Goal: Task Accomplishment & Management: Manage account settings

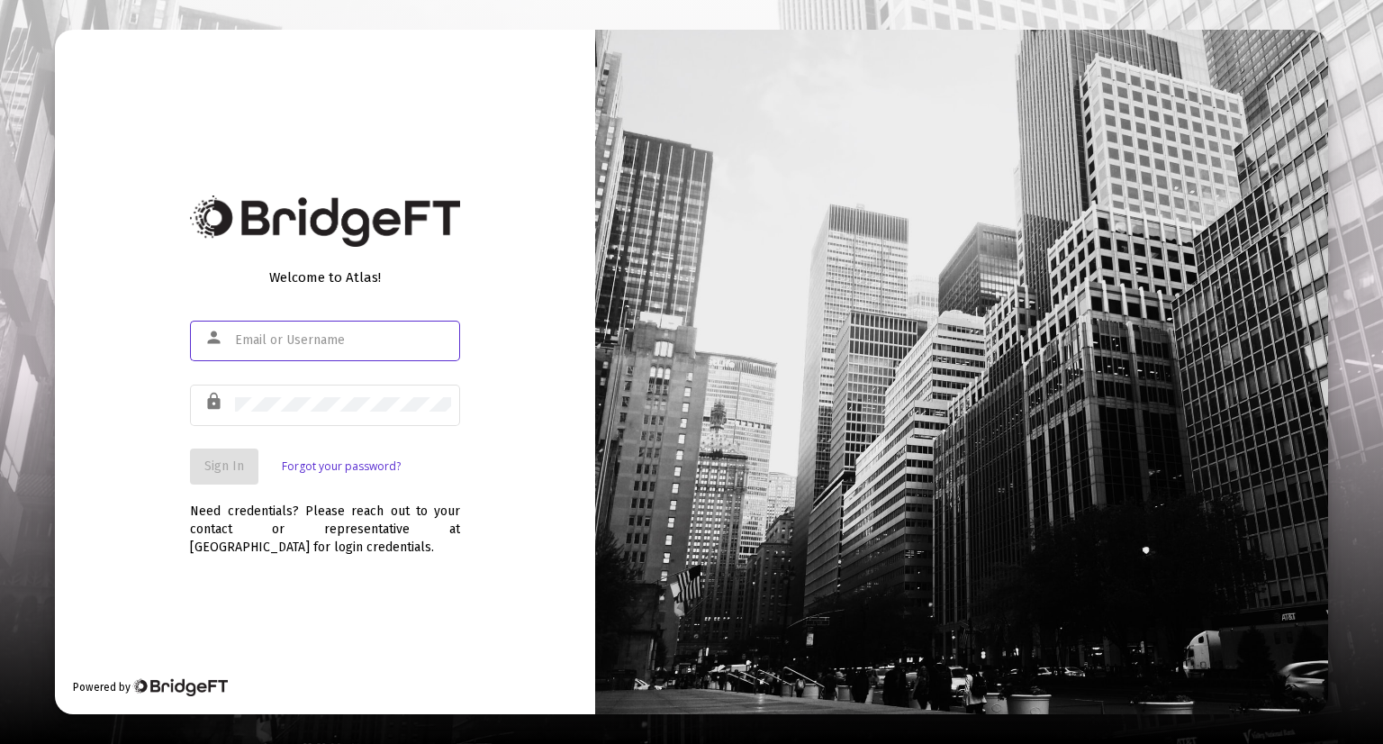
click at [370, 335] on input "text" at bounding box center [343, 340] width 216 height 14
drag, startPoint x: 519, startPoint y: 356, endPoint x: 544, endPoint y: 350, distance: 25.8
click at [519, 356] on div "Welcome to Atlas! person lock Sign In Forgot your password? Need credentials? P…" at bounding box center [325, 372] width 540 height 684
click at [349, 346] on input "text" at bounding box center [343, 340] width 216 height 14
click at [738, 256] on div at bounding box center [961, 372] width 732 height 684
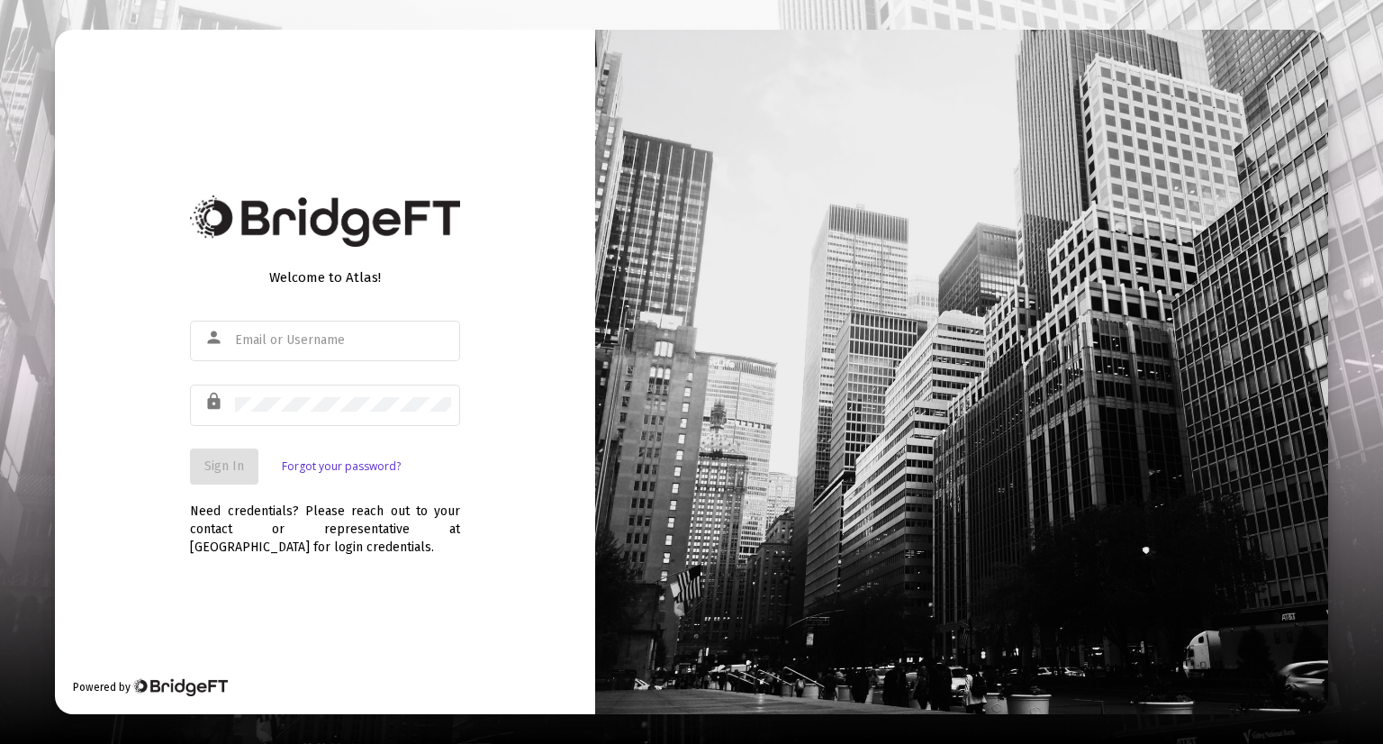
click at [864, 77] on div at bounding box center [961, 372] width 732 height 684
click at [308, 329] on div at bounding box center [343, 340] width 216 height 44
click at [280, 340] on input "text" at bounding box center [343, 340] width 216 height 14
type input "[PERSON_NAME]"
click at [273, 362] on div "person" at bounding box center [325, 350] width 270 height 58
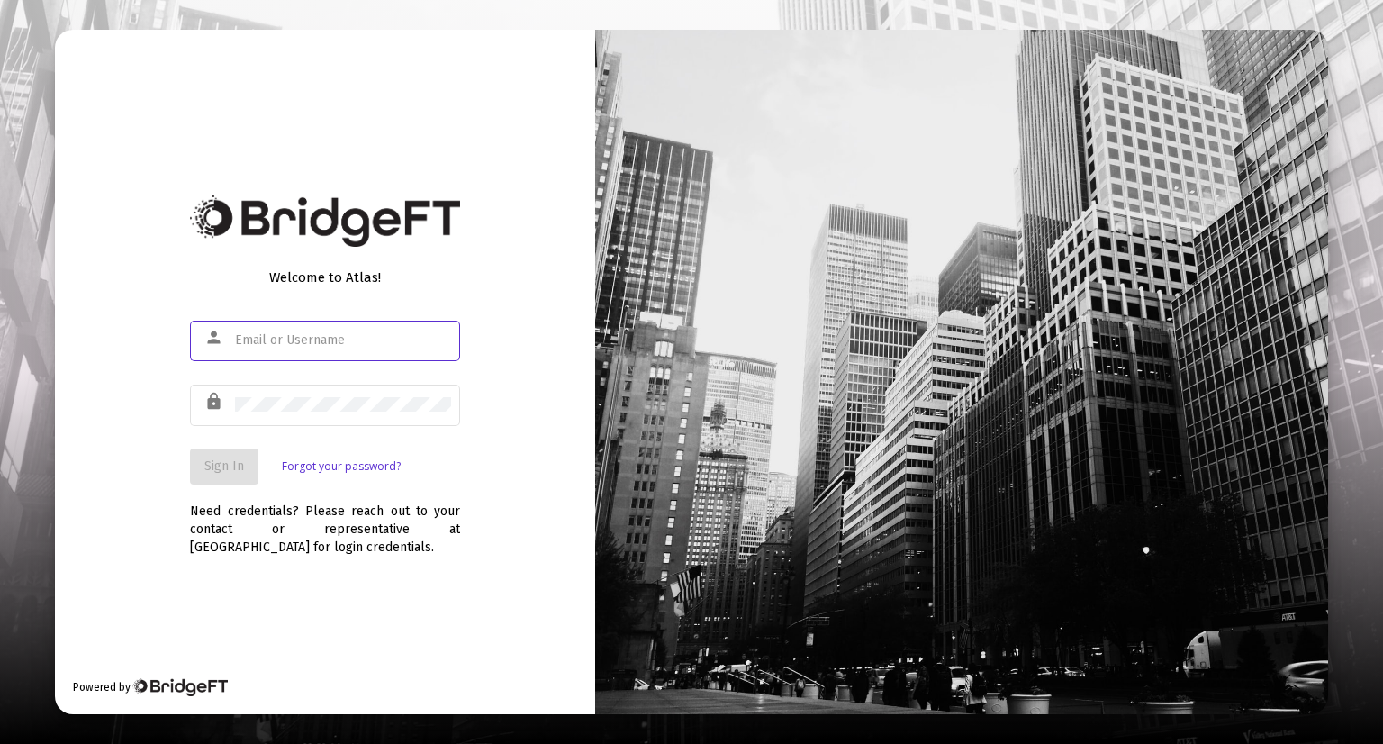
click at [281, 342] on input "text" at bounding box center [343, 340] width 216 height 14
type input "[PERSON_NAME][EMAIL_ADDRESS][DOMAIN_NAME]"
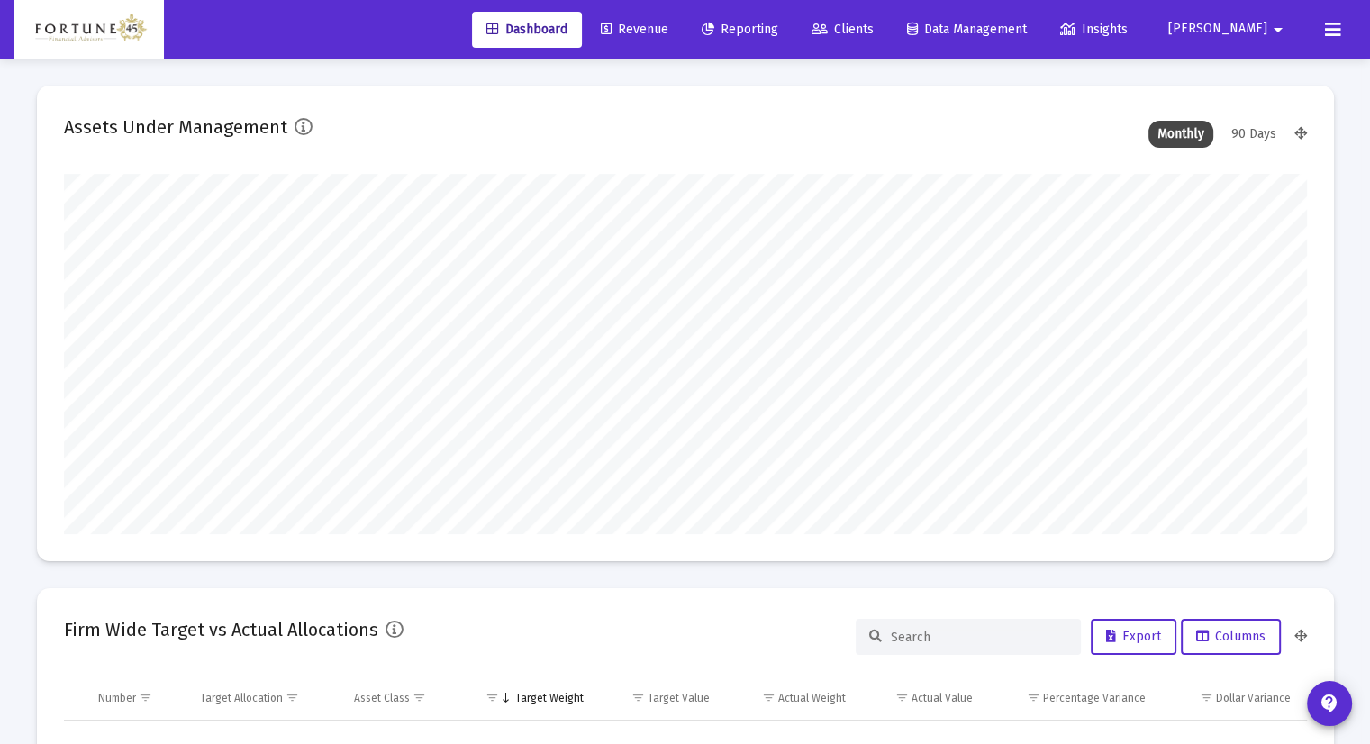
scroll to position [360, 669]
type input "[DATE]"
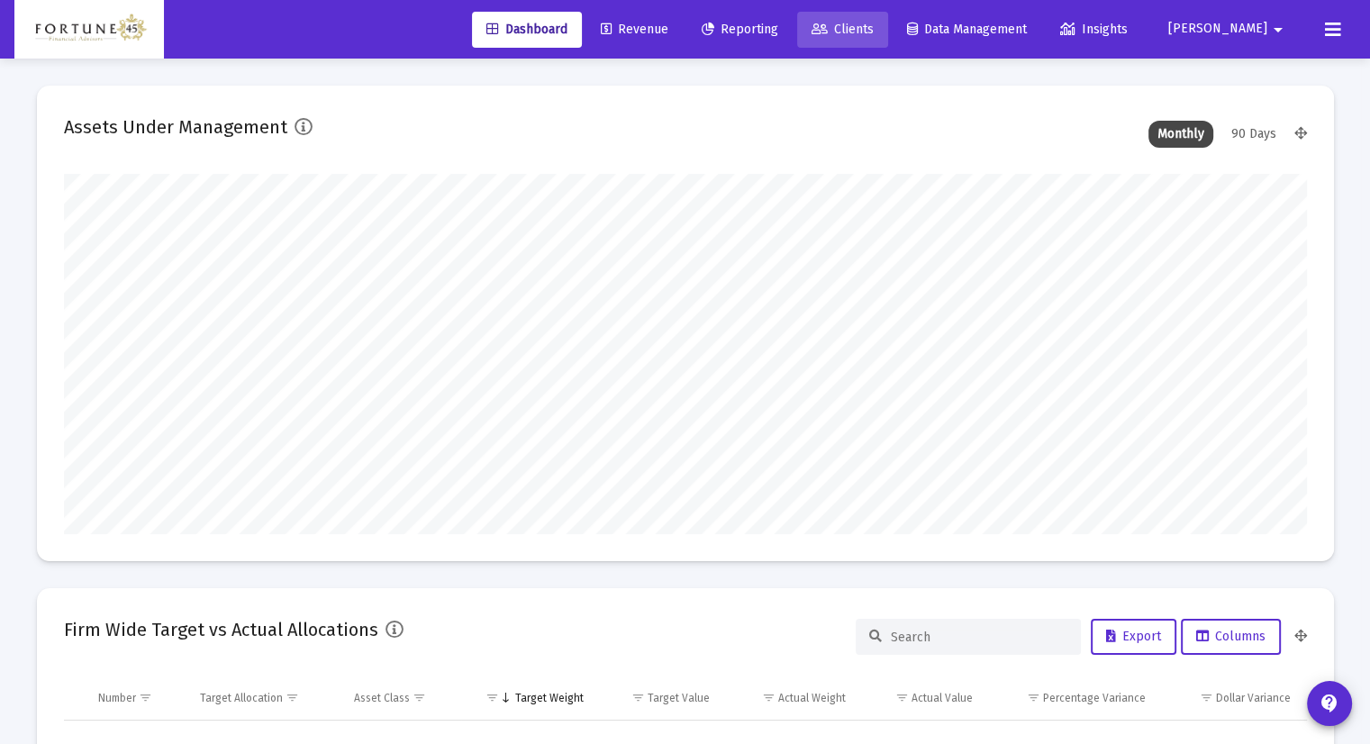
click at [873, 28] on span "Clients" at bounding box center [842, 29] width 62 height 15
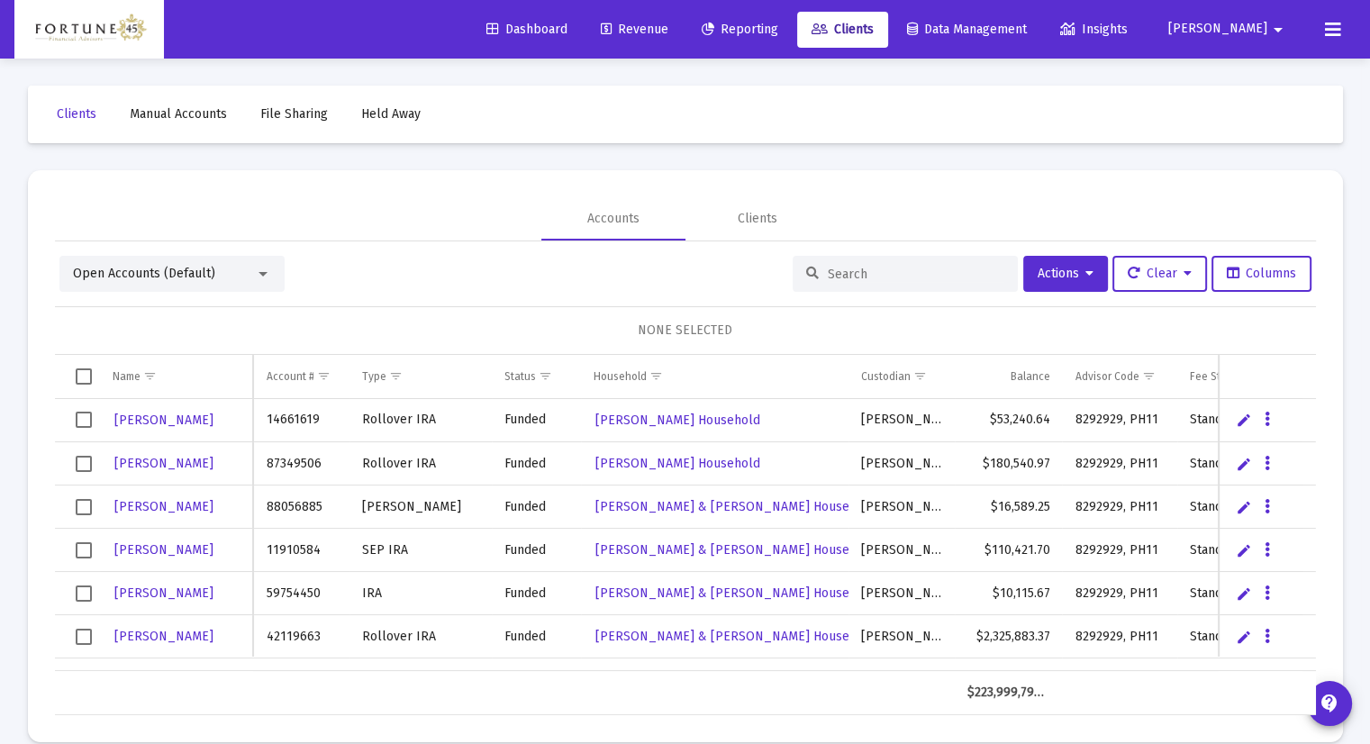
click at [843, 275] on input at bounding box center [916, 274] width 176 height 15
type input "[PERSON_NAME]"
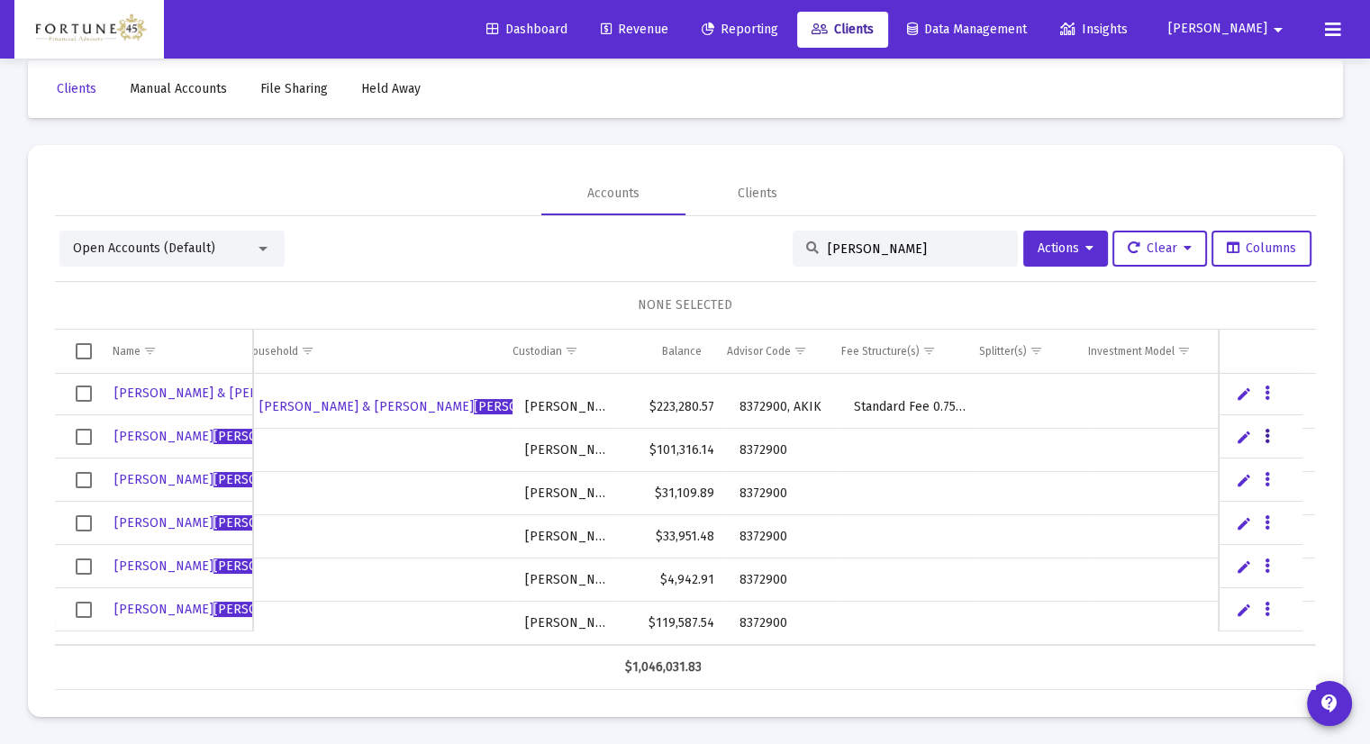
click at [1269, 437] on icon "Data grid" at bounding box center [1266, 437] width 5 height 22
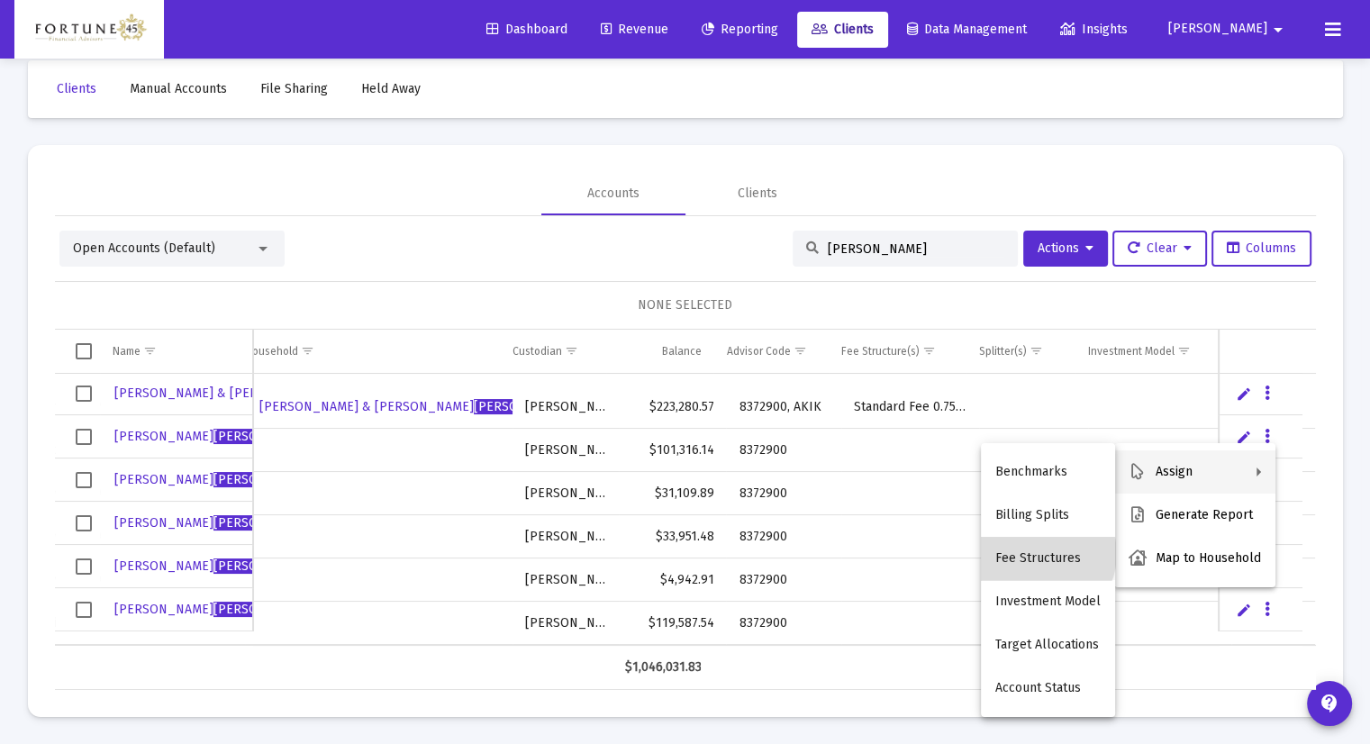
click at [1045, 554] on button "Fee Structures" at bounding box center [1048, 558] width 134 height 43
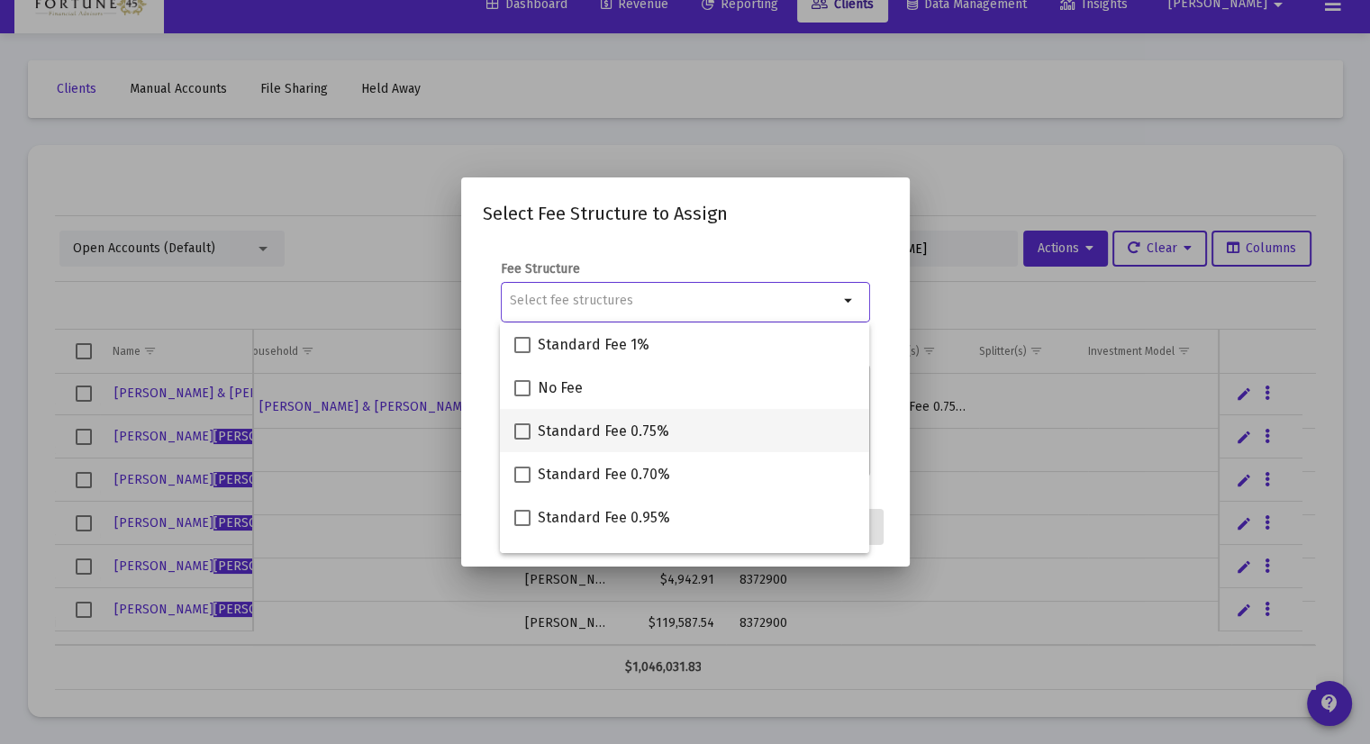
click at [520, 435] on span at bounding box center [522, 431] width 16 height 16
click at [521, 439] on input "Standard Fee 0.75%" at bounding box center [521, 439] width 1 height 1
checkbox input "true"
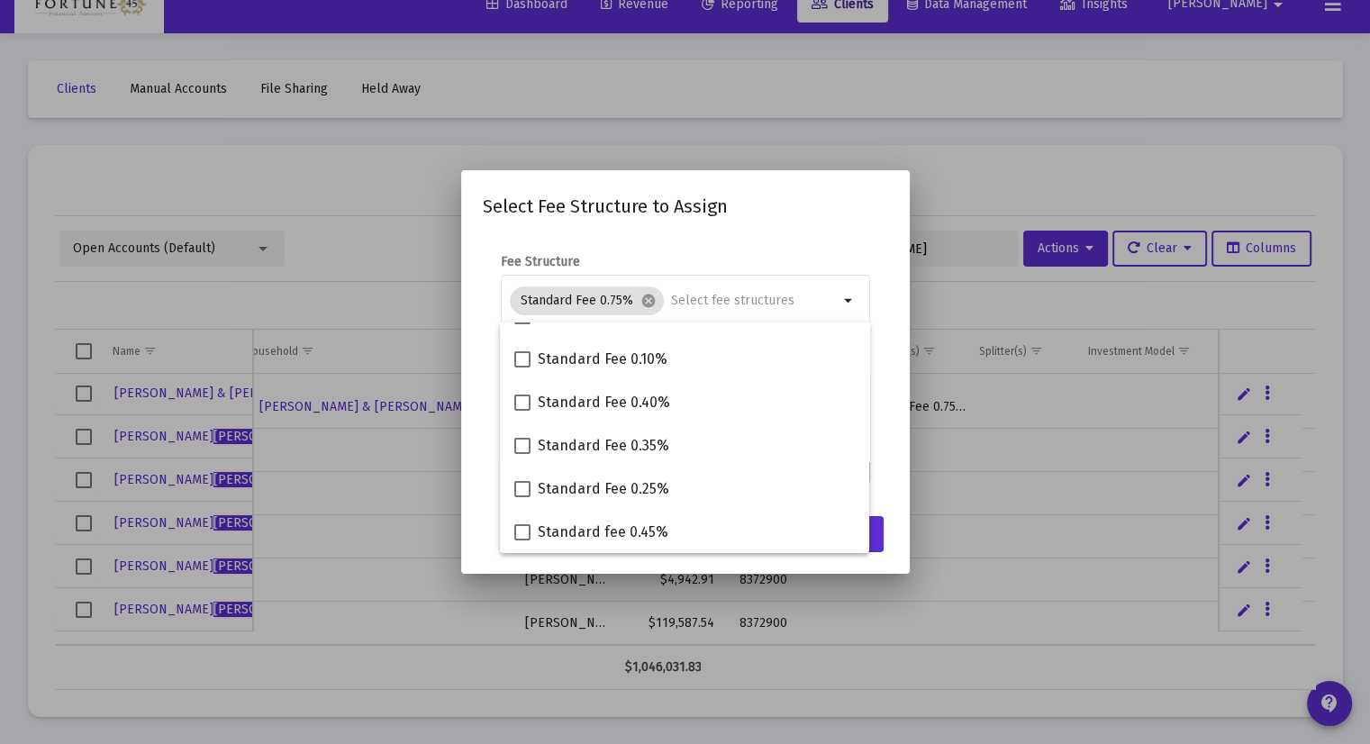
click at [891, 471] on mat-dialog-content "Fee Structure Standard Fee 0.75% cancel arrow_drop_down Notes You are assigning…" at bounding box center [685, 369] width 448 height 269
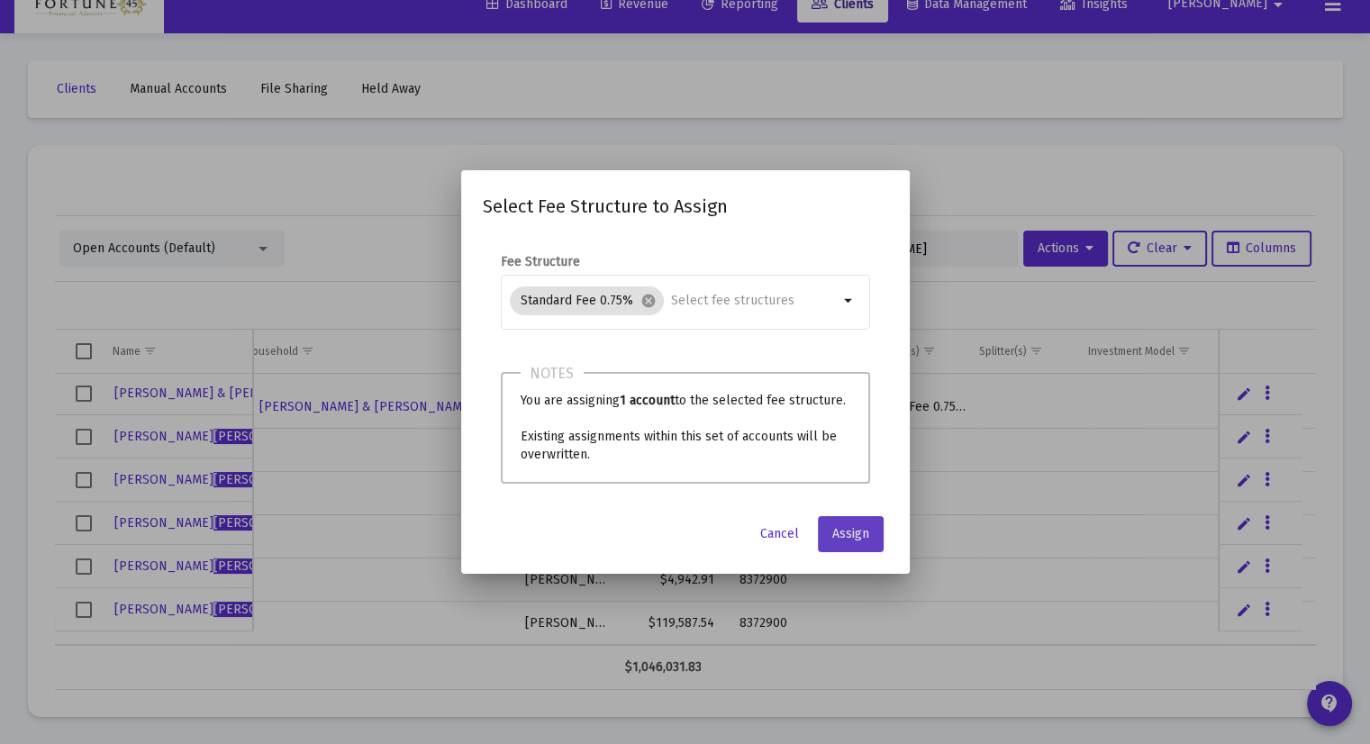
click at [847, 528] on span "Assign" at bounding box center [850, 533] width 37 height 15
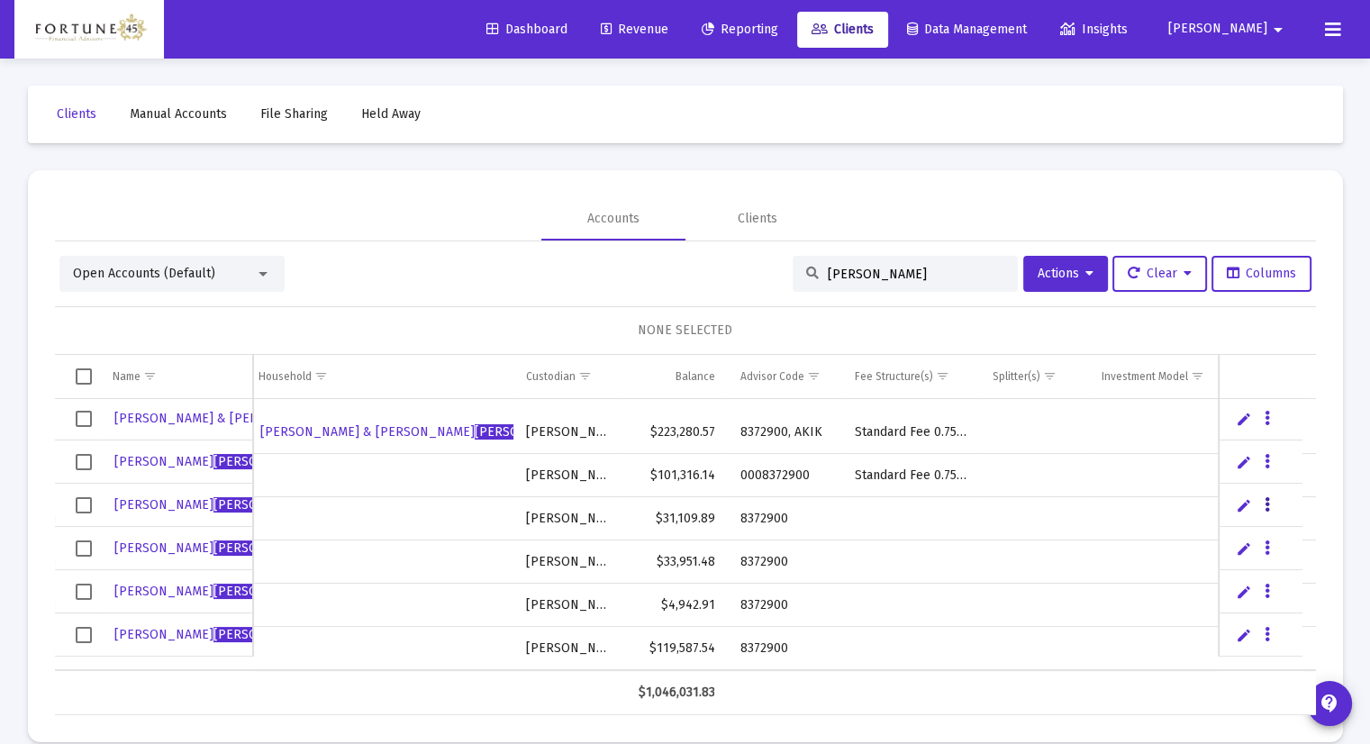
click at [1265, 498] on icon "Data grid" at bounding box center [1266, 505] width 5 height 22
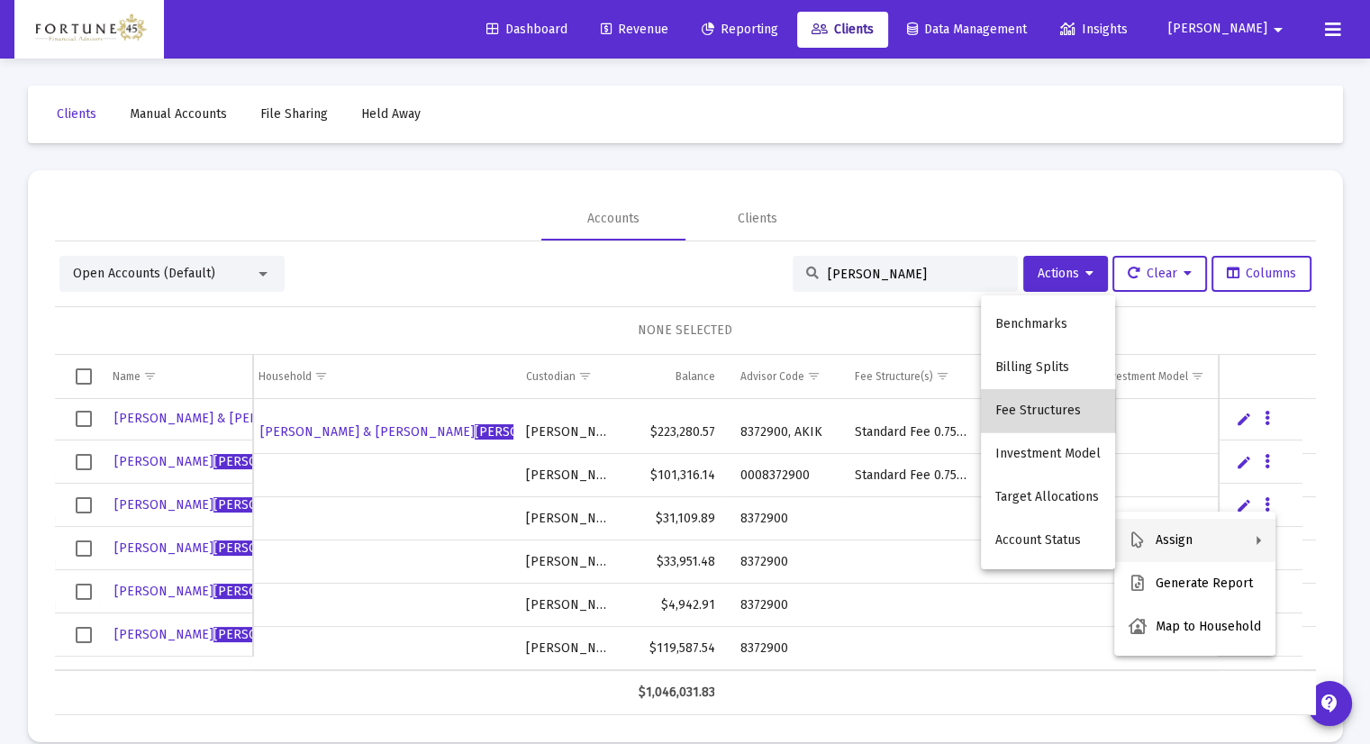
click at [1090, 427] on button "Fee Structures" at bounding box center [1048, 410] width 134 height 43
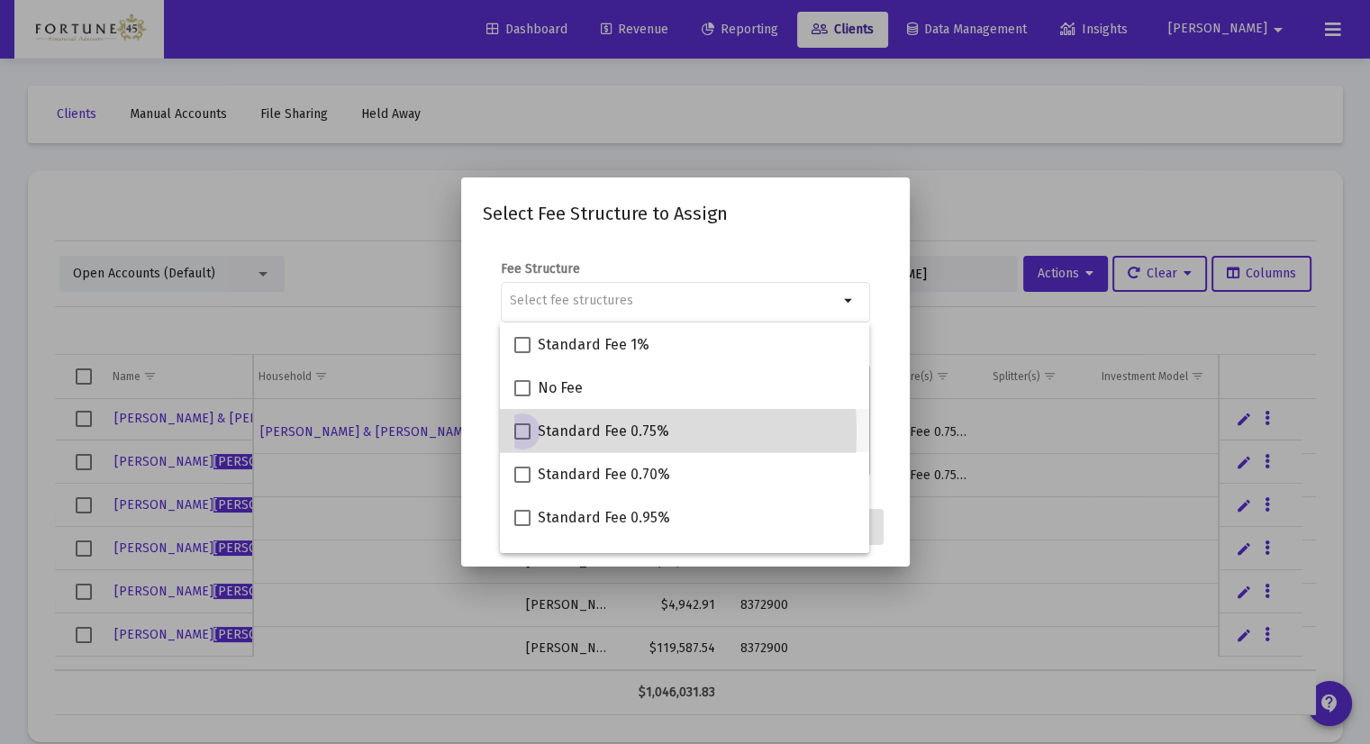
click at [526, 432] on span at bounding box center [522, 431] width 16 height 16
click at [522, 439] on input "Standard Fee 0.75%" at bounding box center [521, 439] width 1 height 1
checkbox input "true"
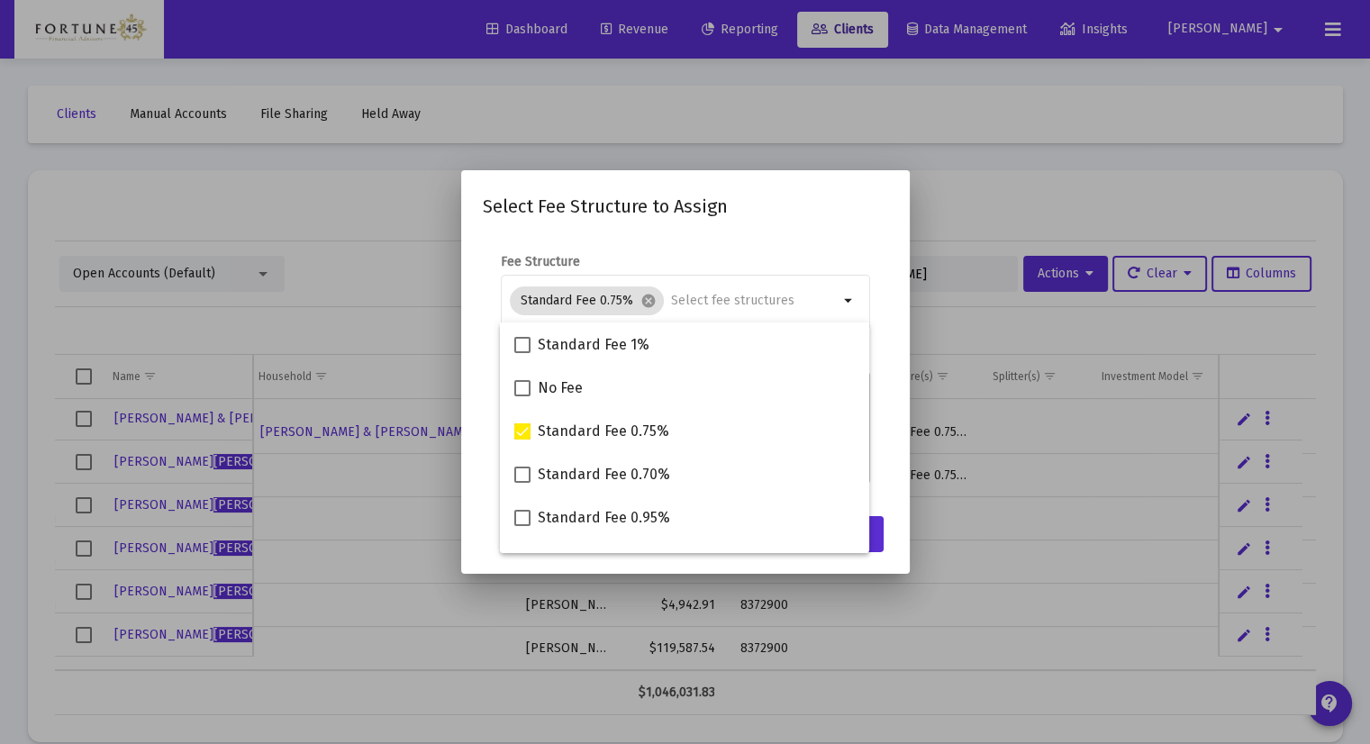
click at [891, 401] on mat-dialog-content "Fee Structure Standard Fee 0.75% cancel arrow_drop_down Notes You are assigning…" at bounding box center [685, 369] width 448 height 269
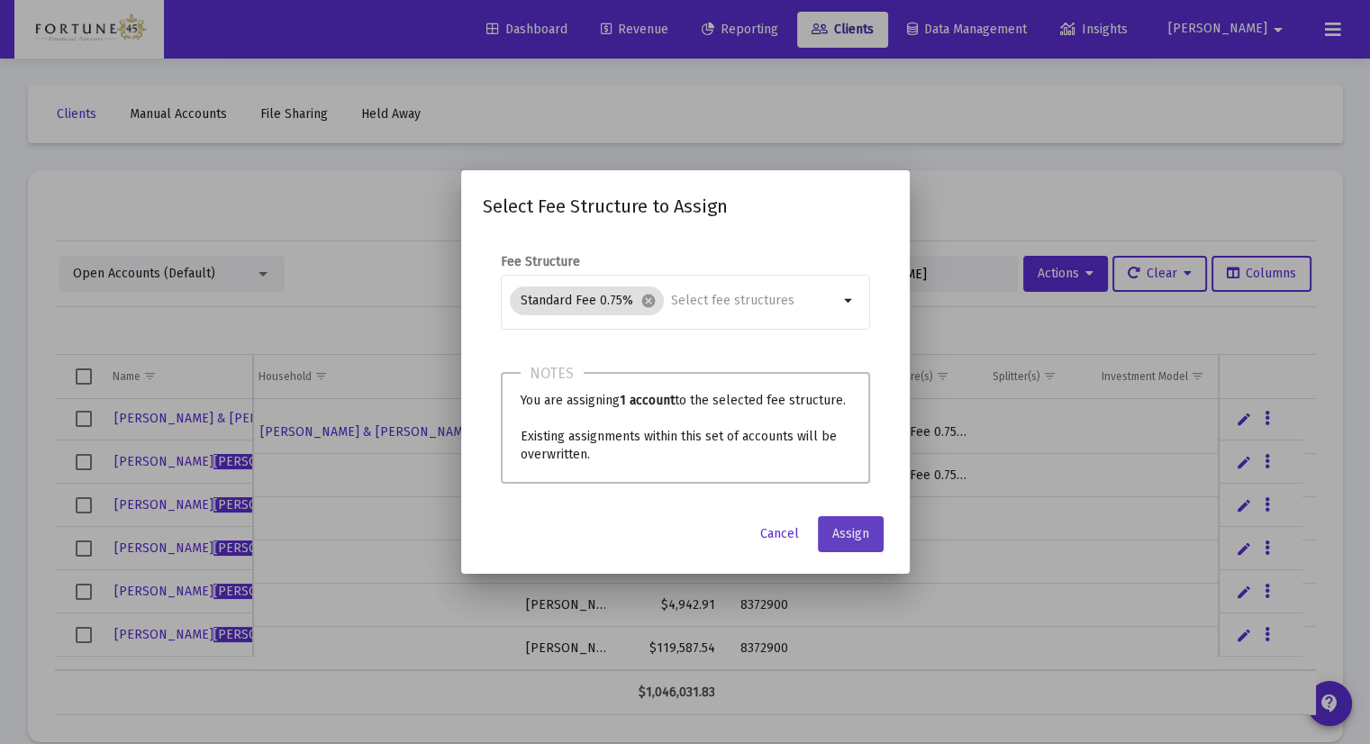
click at [855, 530] on span "Assign" at bounding box center [850, 533] width 37 height 15
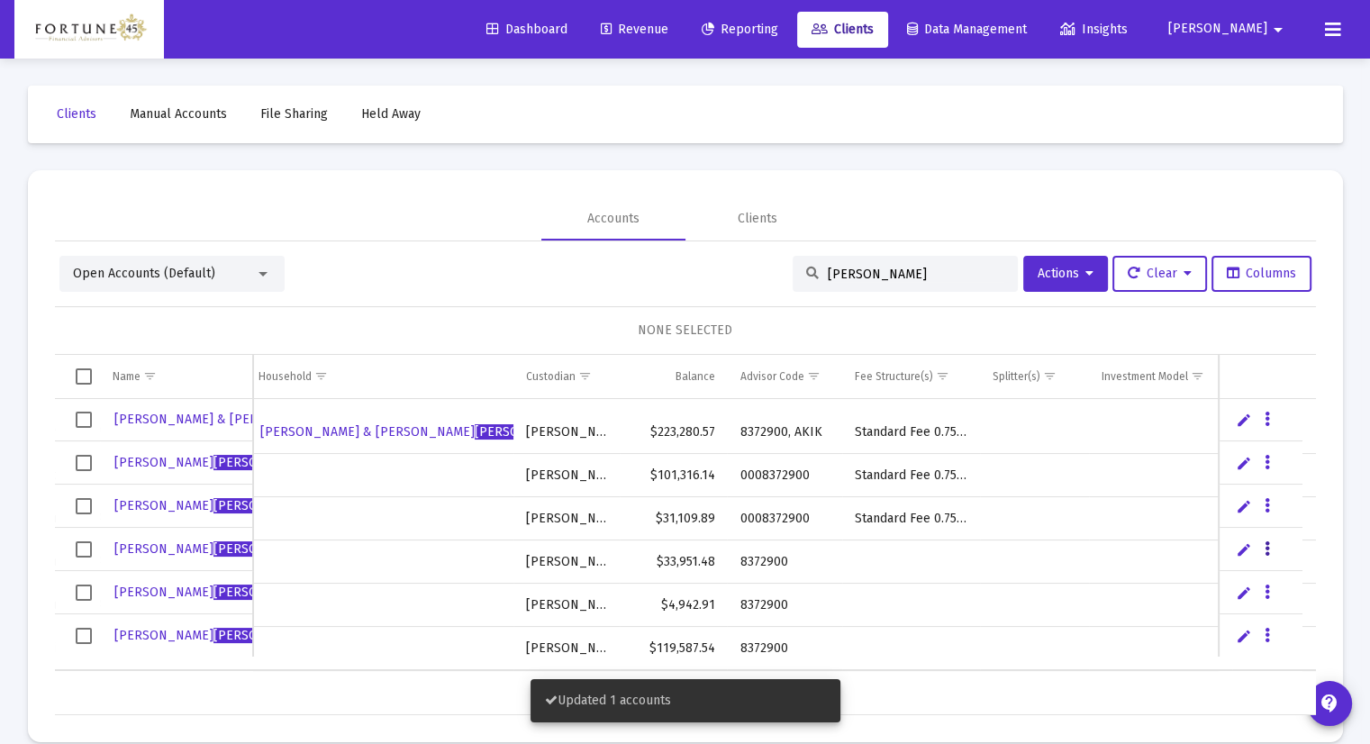
click at [1264, 545] on icon "Data grid" at bounding box center [1266, 549] width 5 height 22
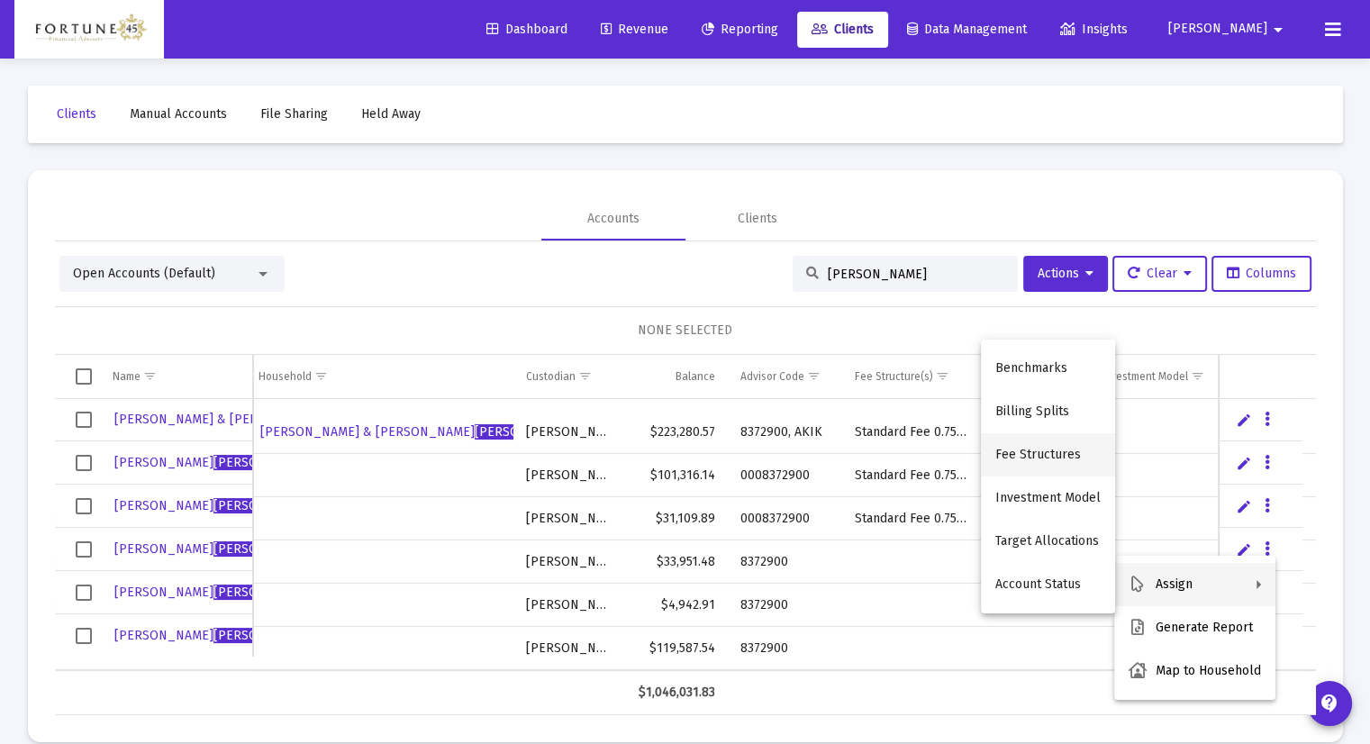
click at [1043, 460] on button "Fee Structures" at bounding box center [1048, 454] width 134 height 43
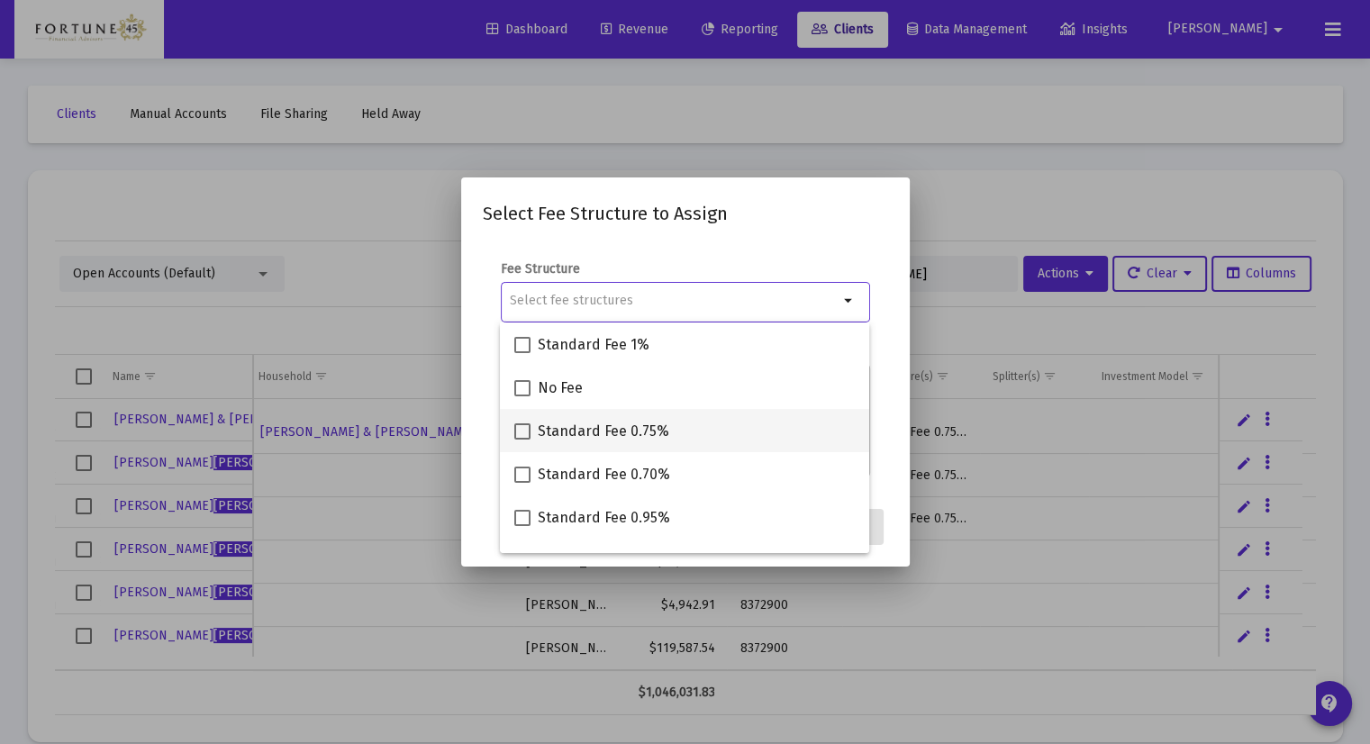
click at [526, 432] on span at bounding box center [522, 431] width 16 height 16
click at [522, 439] on input "Standard Fee 0.75%" at bounding box center [521, 439] width 1 height 1
checkbox input "true"
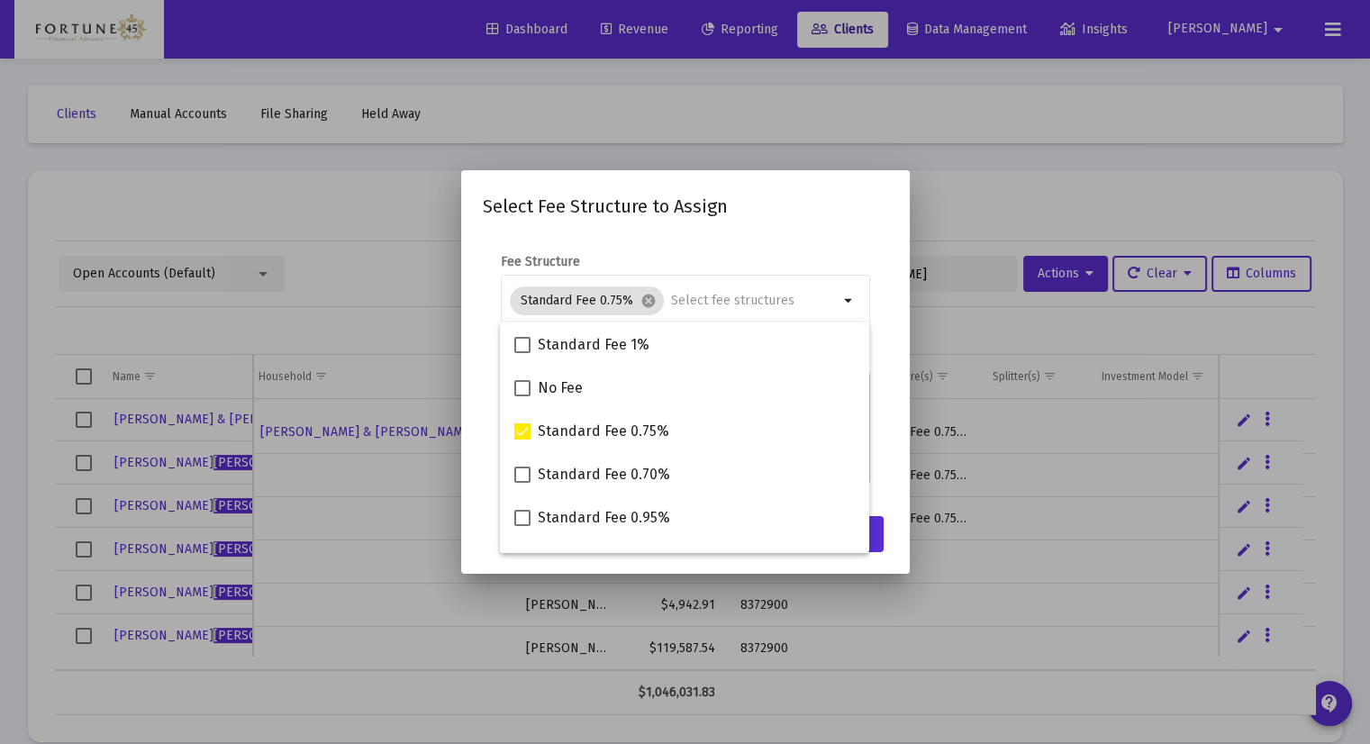
click at [893, 494] on mat-dialog-content "Fee Structure Standard Fee 0.75% cancel arrow_drop_down Notes You are assigning…" at bounding box center [685, 369] width 448 height 269
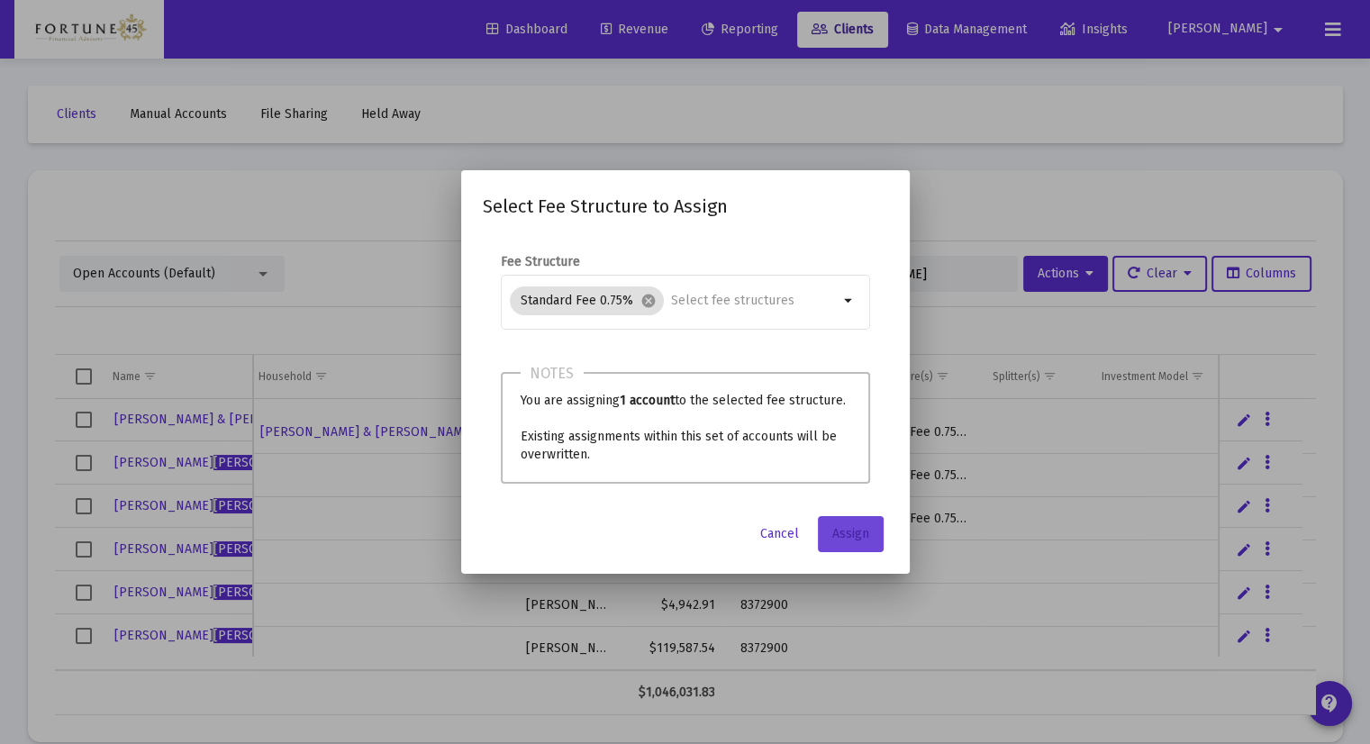
click at [846, 532] on span "Assign" at bounding box center [850, 533] width 37 height 15
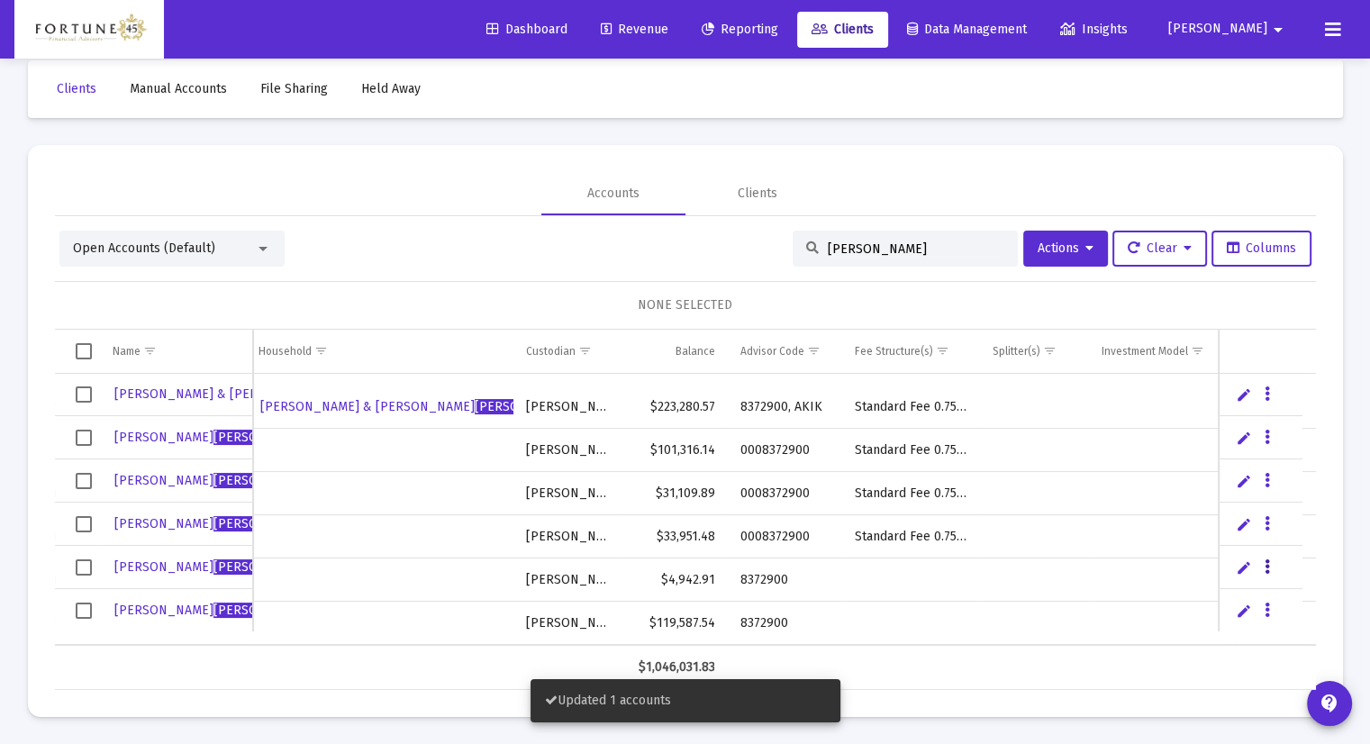
click at [1271, 564] on button "Data grid" at bounding box center [1267, 566] width 16 height 16
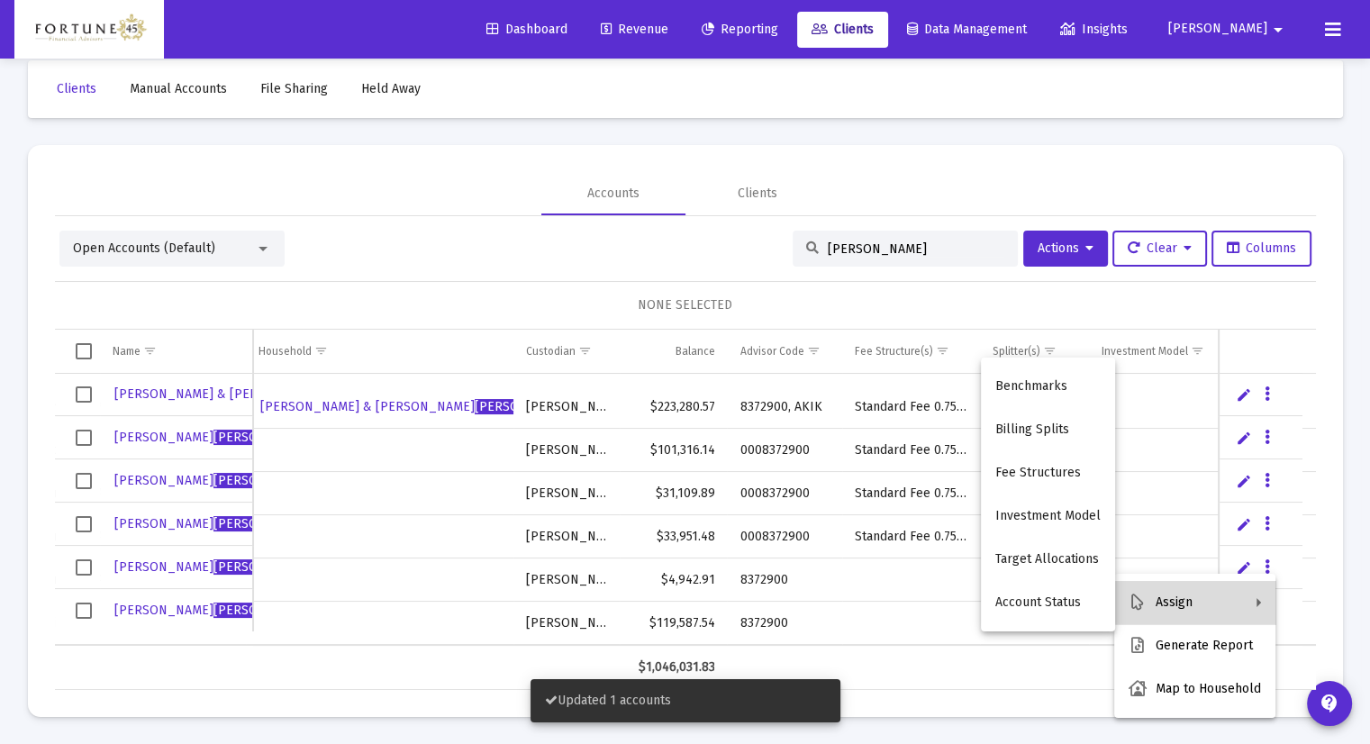
click at [1214, 596] on button "Assign" at bounding box center [1194, 602] width 161 height 43
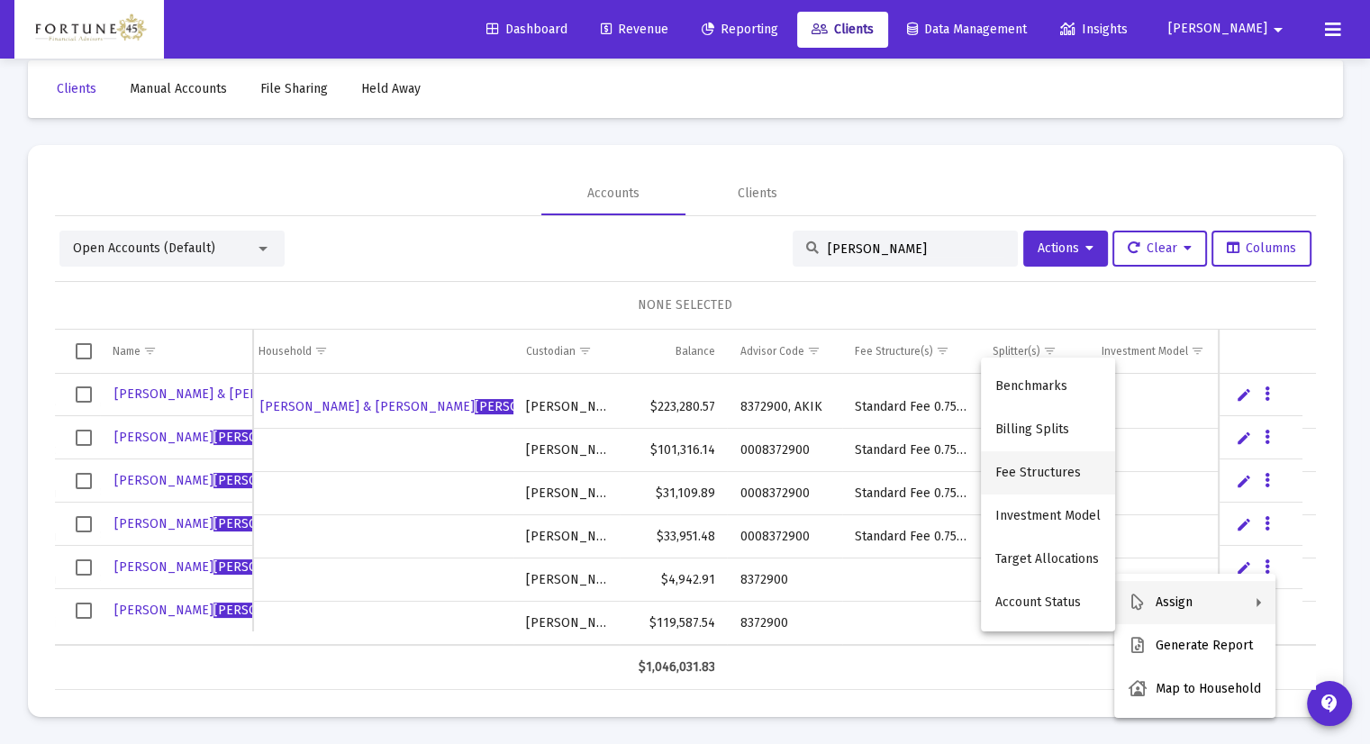
click at [1027, 472] on button "Fee Structures" at bounding box center [1048, 472] width 134 height 43
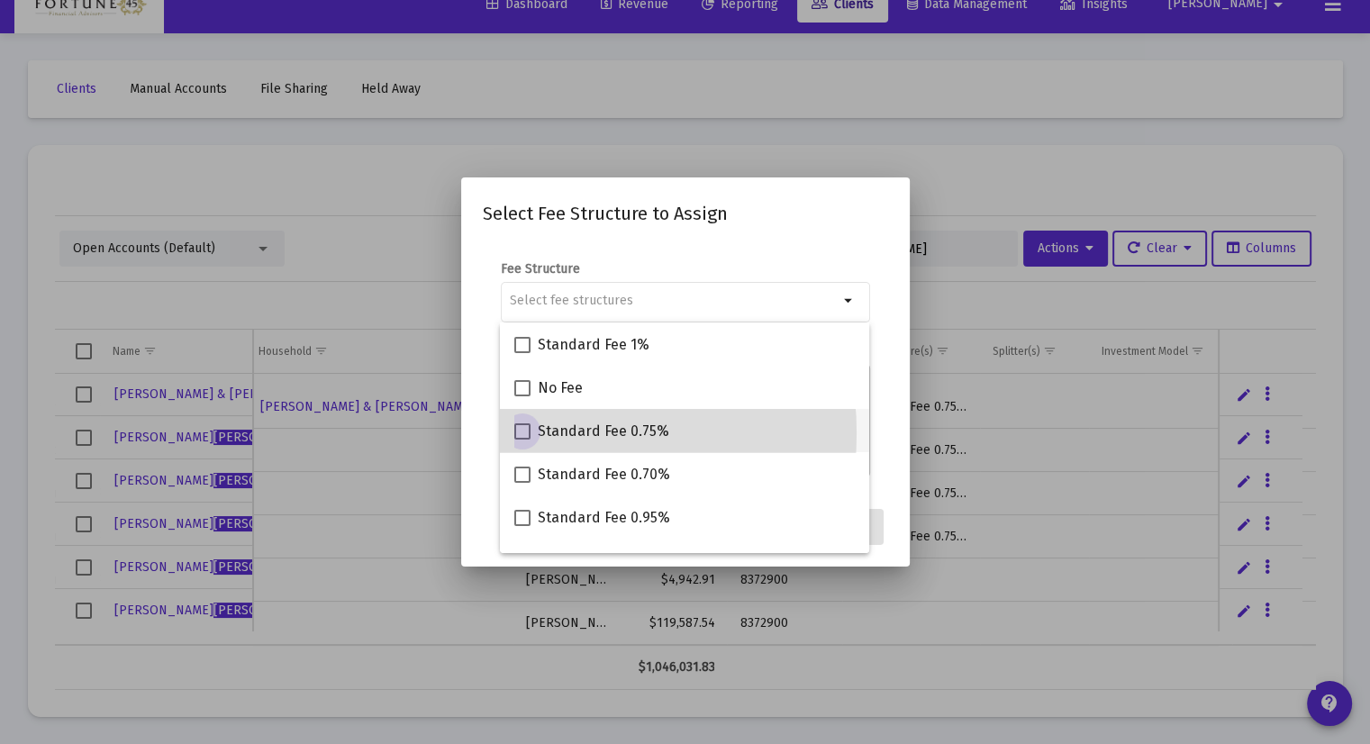
click at [521, 433] on span at bounding box center [522, 431] width 16 height 16
click at [521, 439] on input "Standard Fee 0.75%" at bounding box center [521, 439] width 1 height 1
checkbox input "true"
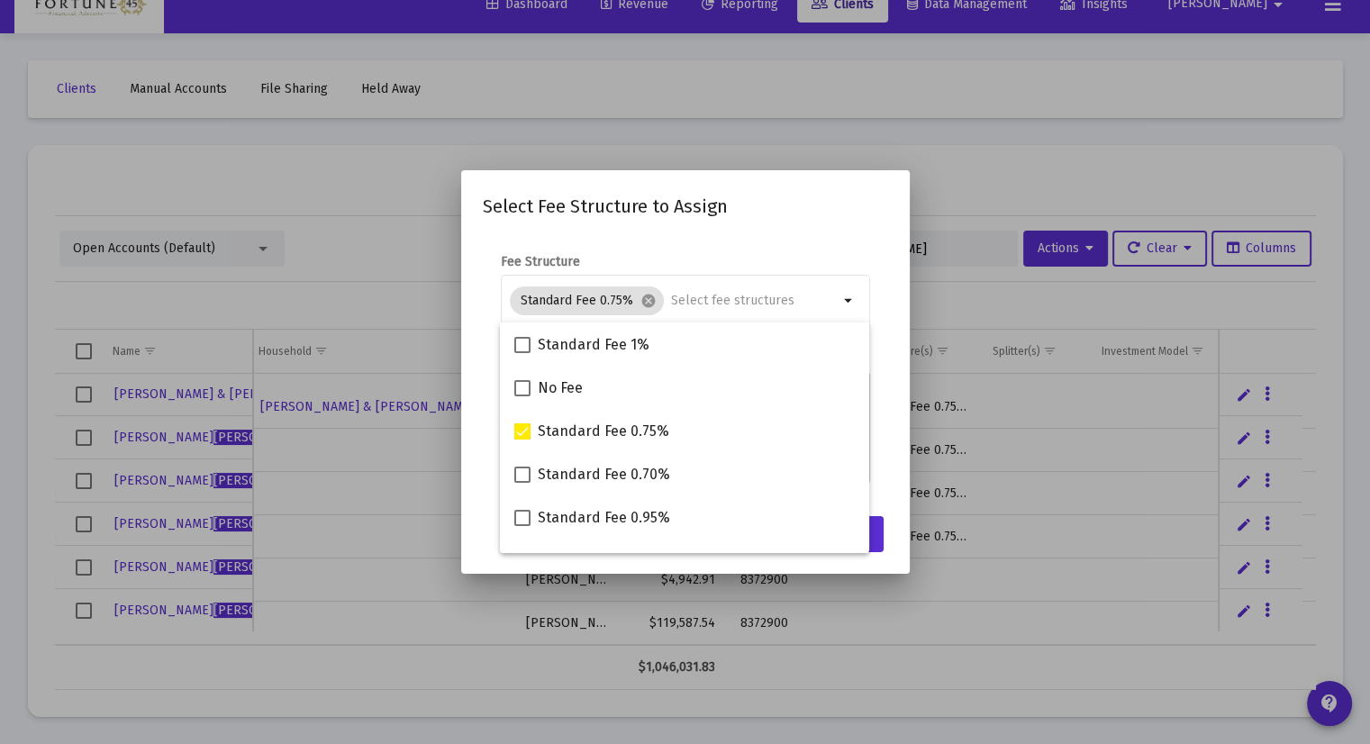
click at [879, 422] on form "Fee Structure Standard Fee 0.75% cancel arrow_drop_down Notes You are assigning…" at bounding box center [685, 368] width 405 height 230
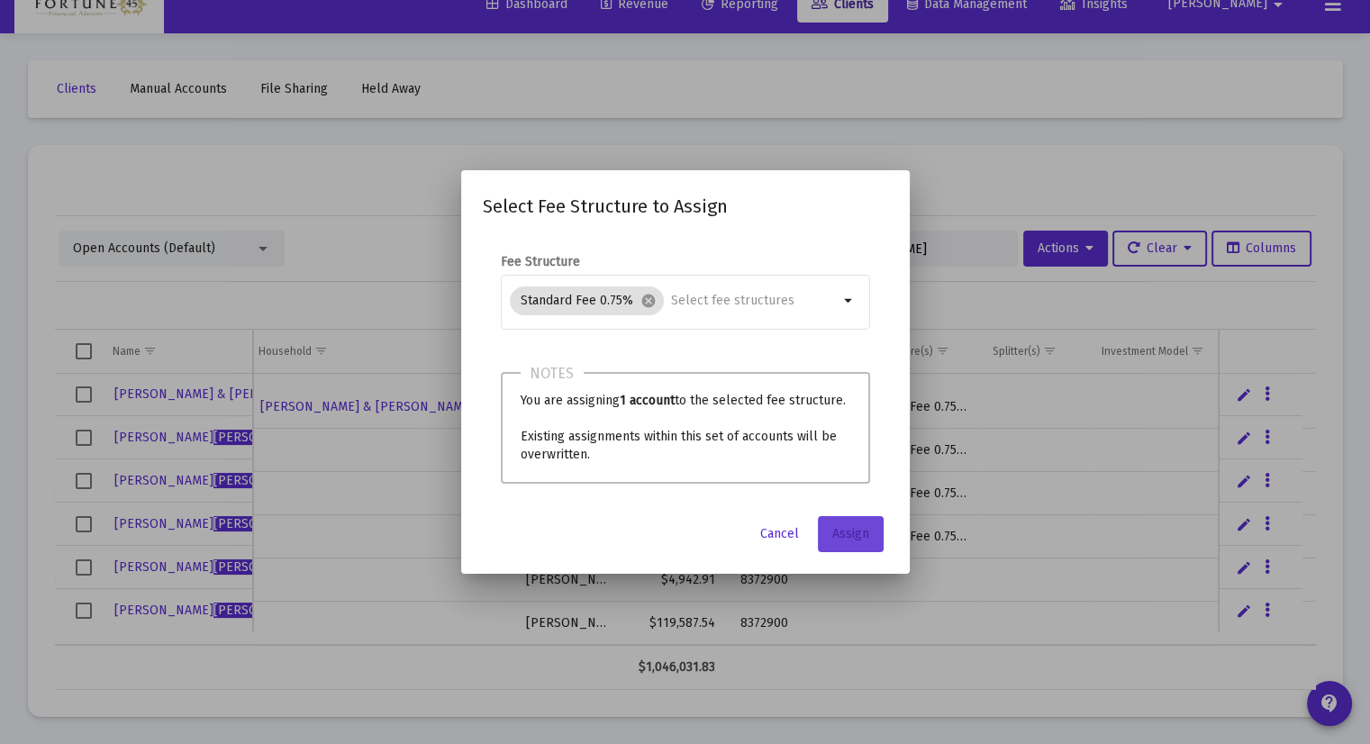
click at [838, 537] on span "Assign" at bounding box center [850, 533] width 37 height 15
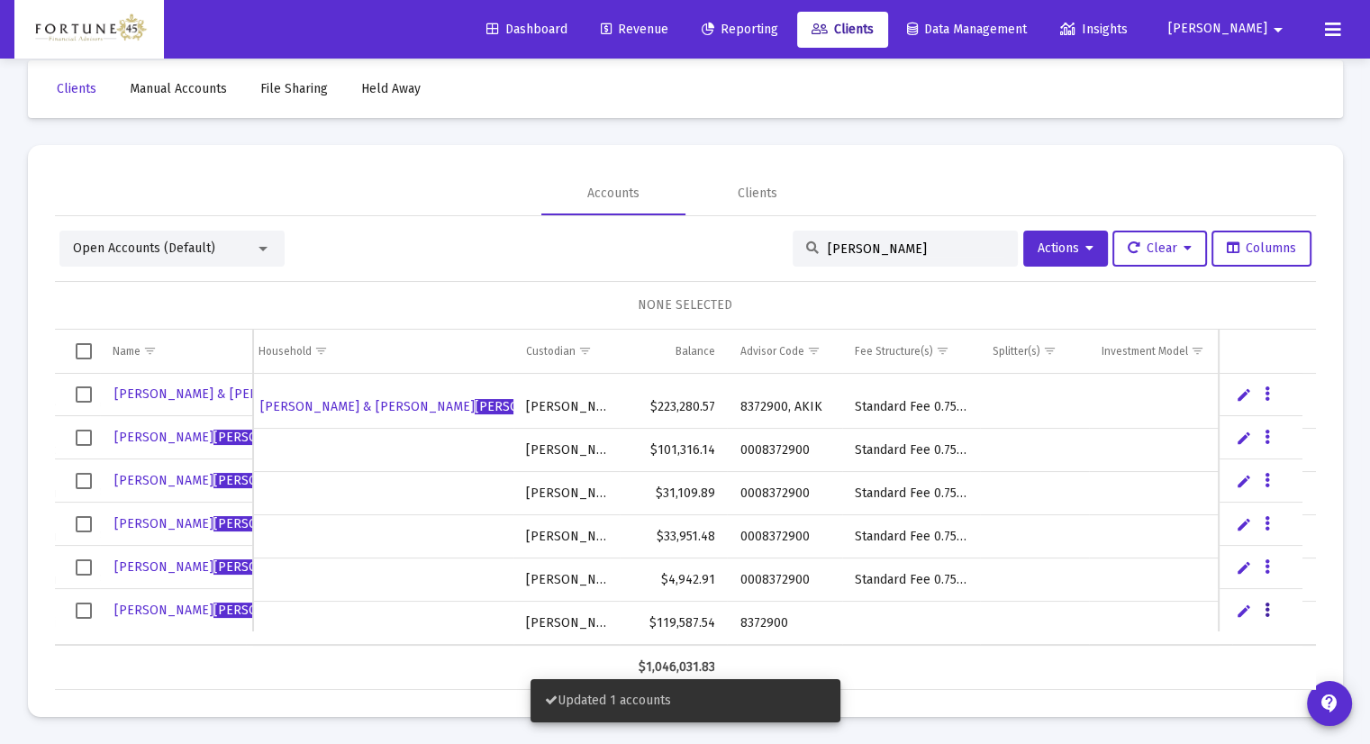
click at [1264, 612] on icon "Data grid" at bounding box center [1266, 611] width 5 height 22
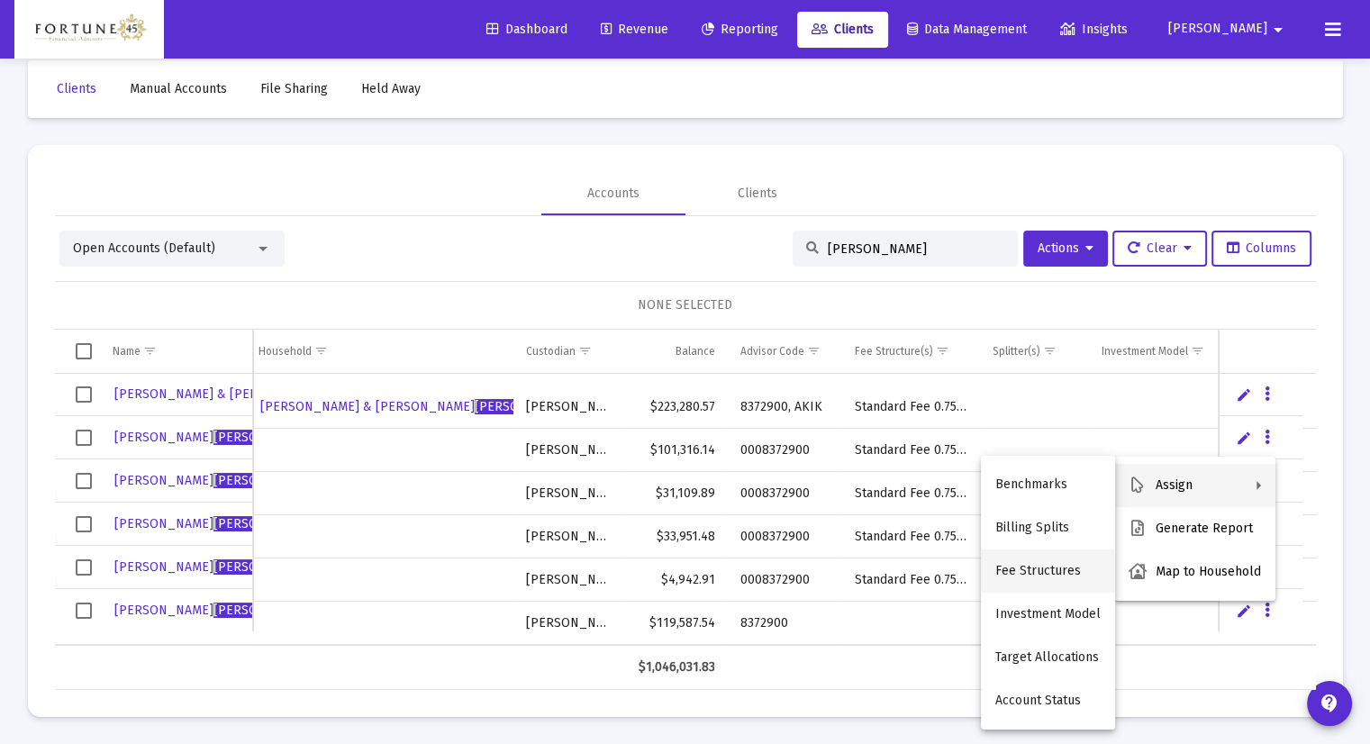
click at [1056, 573] on button "Fee Structures" at bounding box center [1048, 570] width 134 height 43
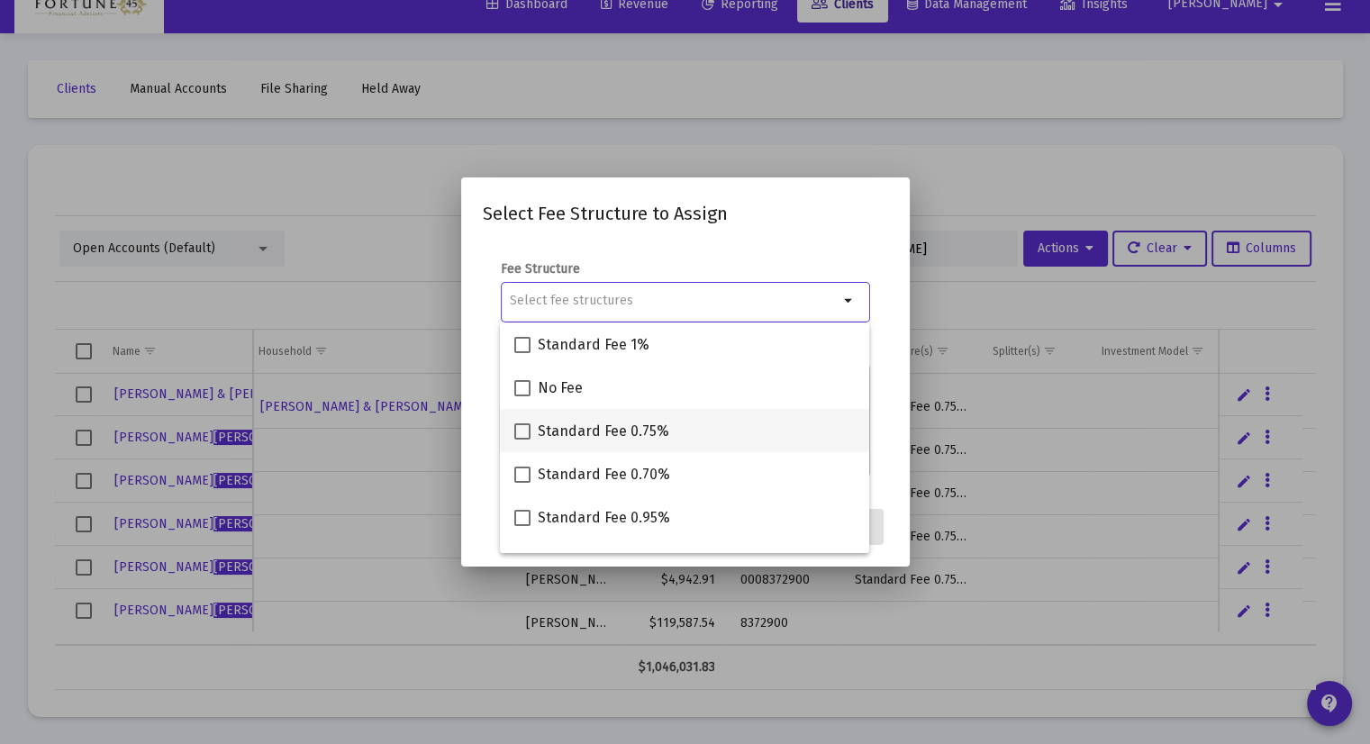
click at [520, 428] on span at bounding box center [522, 431] width 16 height 16
click at [521, 439] on input "Standard Fee 0.75%" at bounding box center [521, 439] width 1 height 1
checkbox input "true"
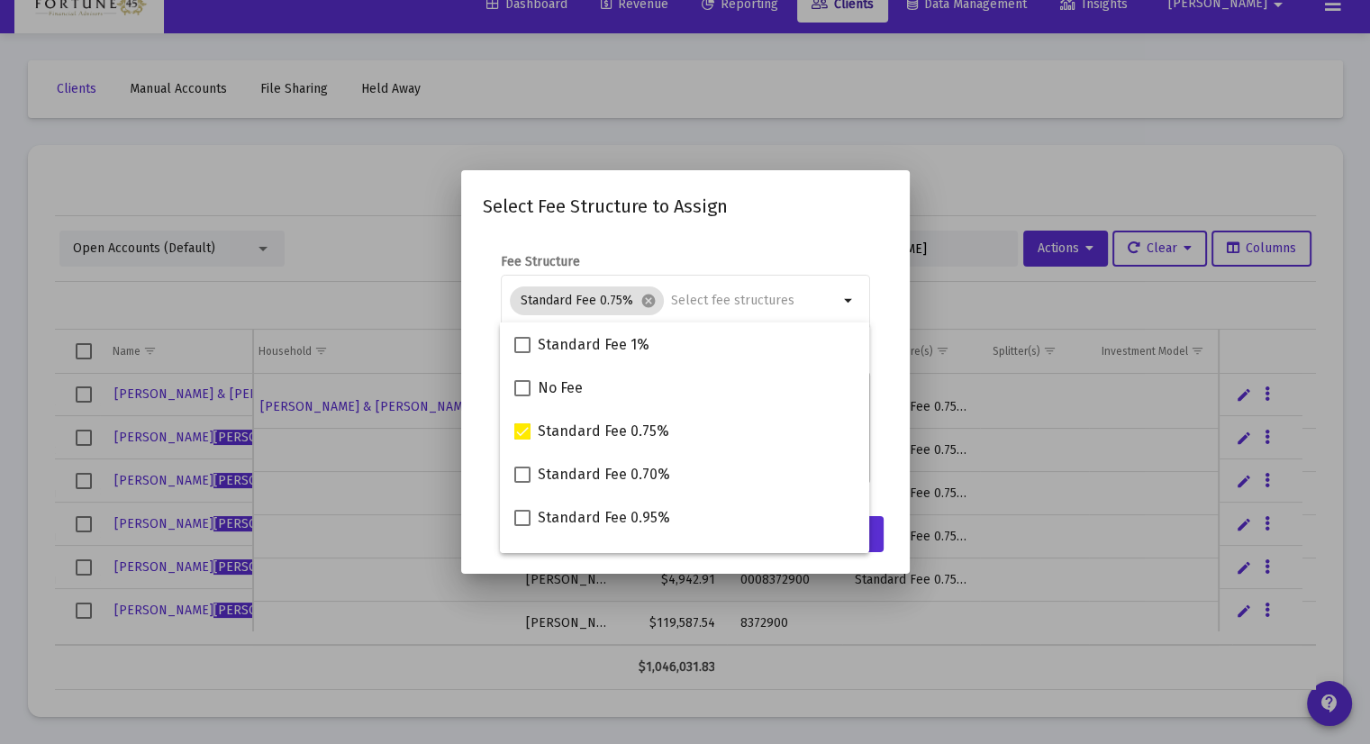
click at [882, 440] on form "Fee Structure Standard Fee 0.75% cancel arrow_drop_down Notes You are assigning…" at bounding box center [685, 368] width 405 height 230
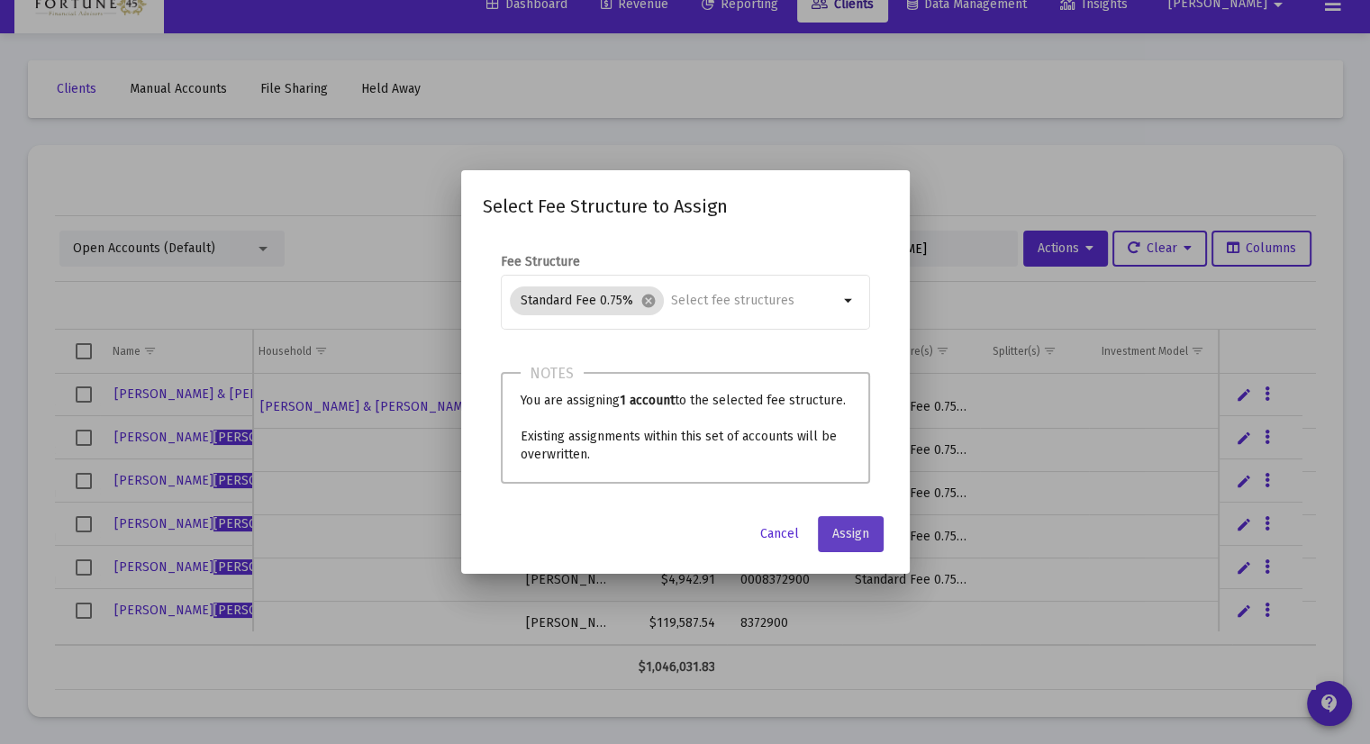
click at [862, 526] on span "Assign" at bounding box center [850, 533] width 37 height 15
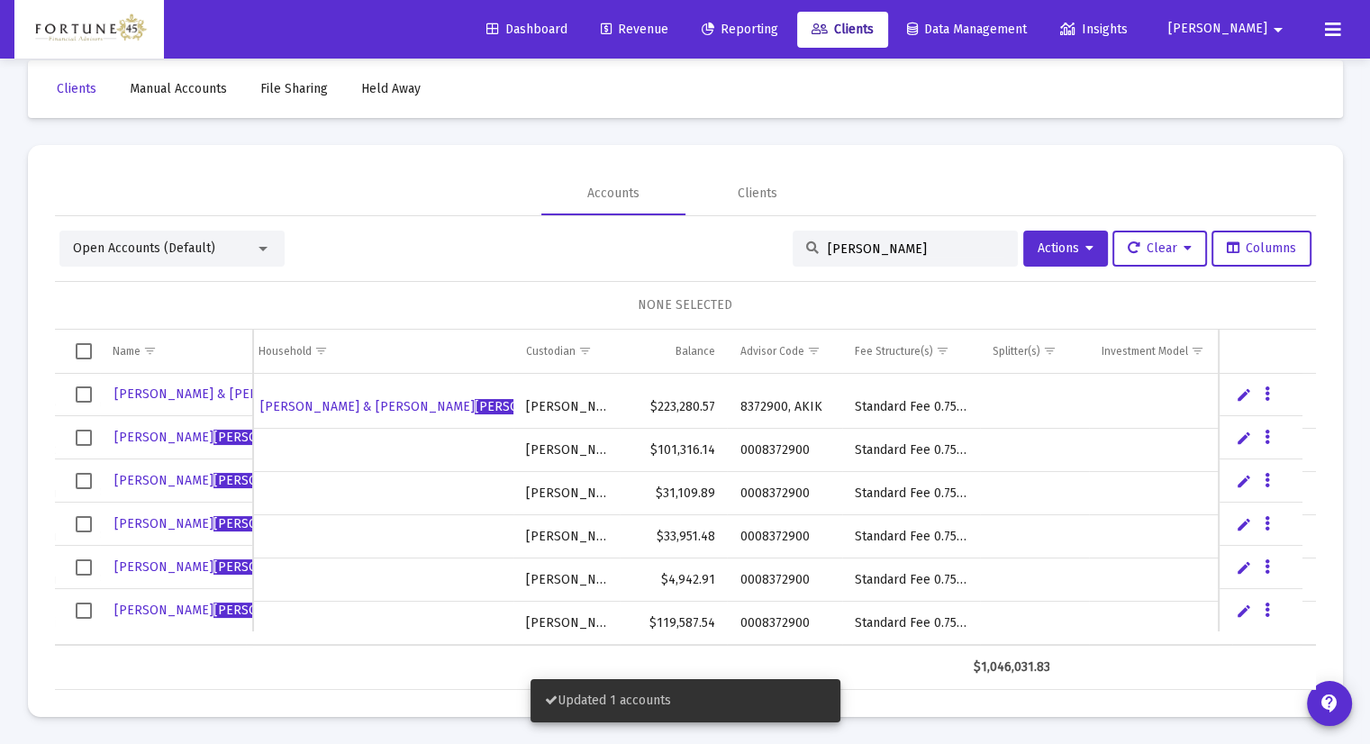
scroll to position [0, 335]
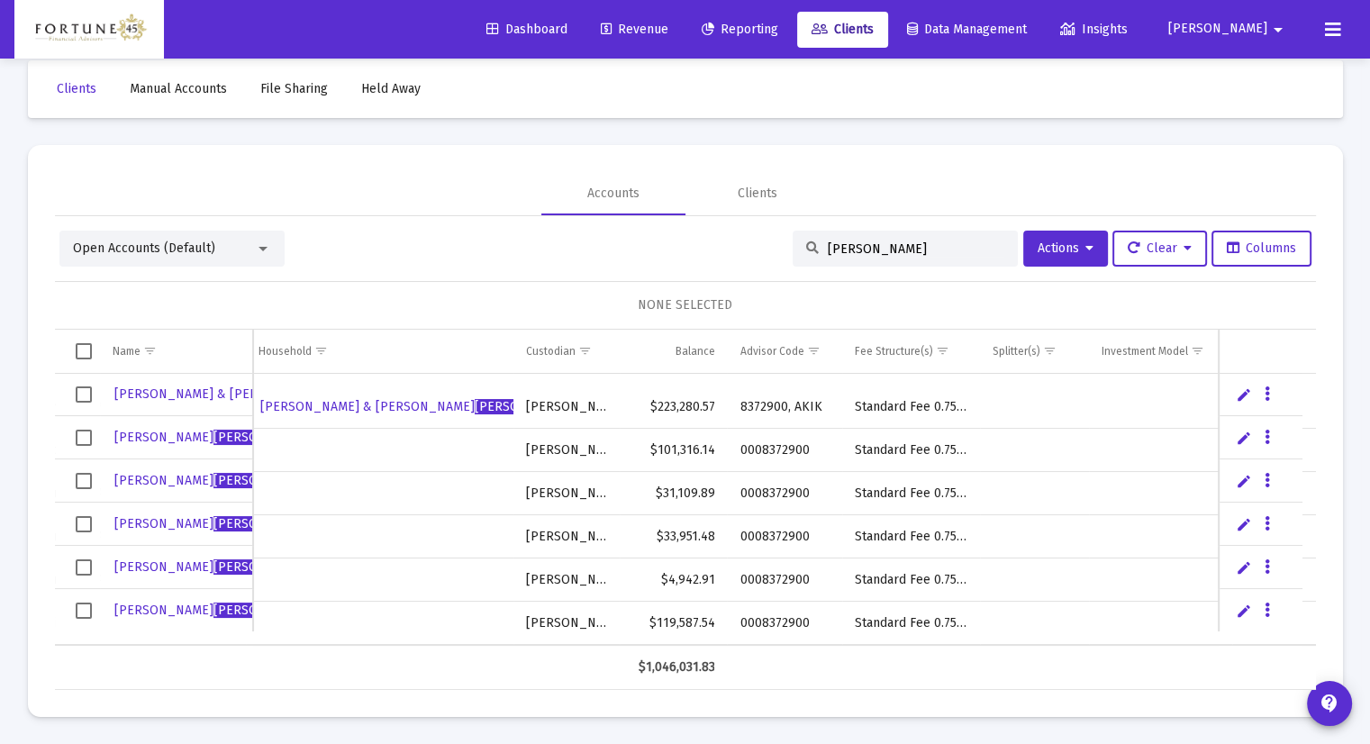
click at [882, 149] on mat-card "Accounts Clients Open Accounts (Default) [PERSON_NAME] Actions Clear Columns NO…" at bounding box center [685, 431] width 1315 height 572
click at [875, 241] on input "[PERSON_NAME]" at bounding box center [916, 248] width 176 height 15
click at [778, 34] on span "Reporting" at bounding box center [739, 29] width 77 height 15
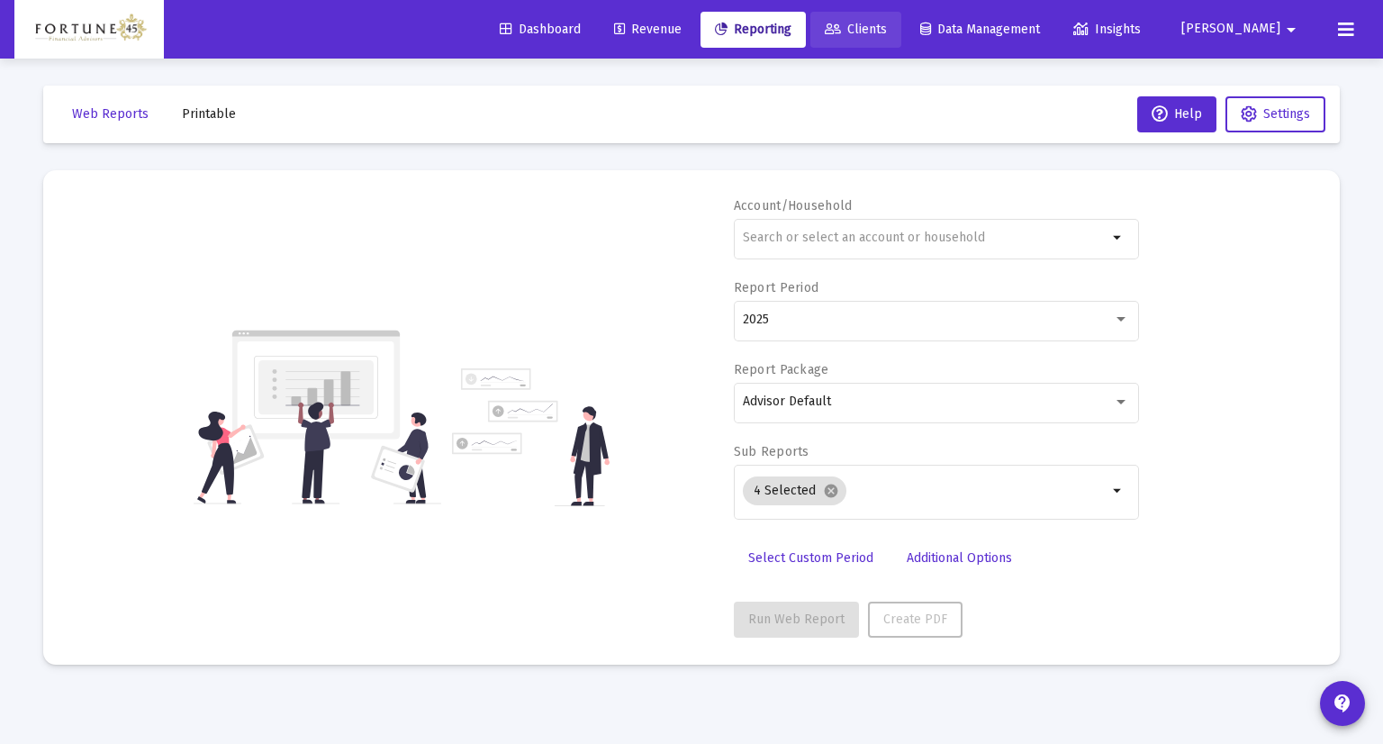
click at [887, 26] on span "Clients" at bounding box center [856, 29] width 62 height 15
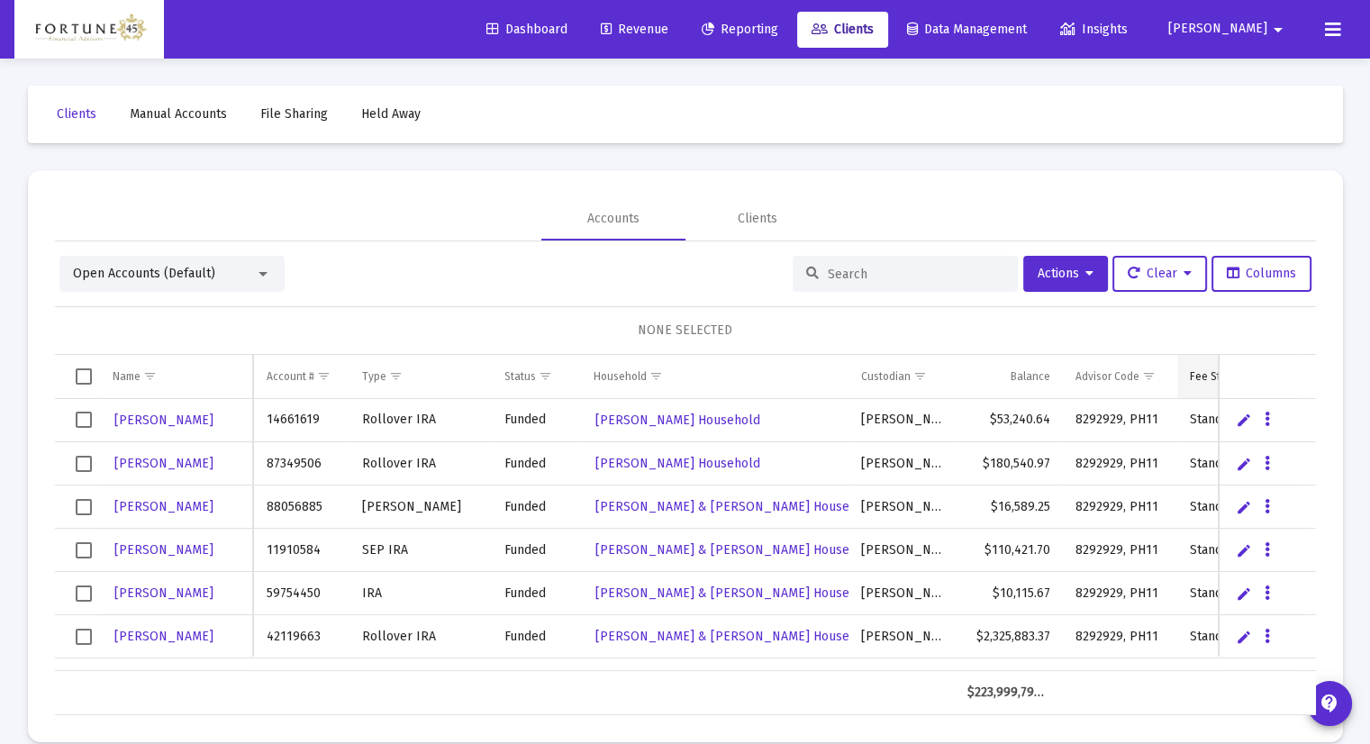
click at [1198, 384] on td "Fee Structure(s)" at bounding box center [1245, 376] width 137 height 43
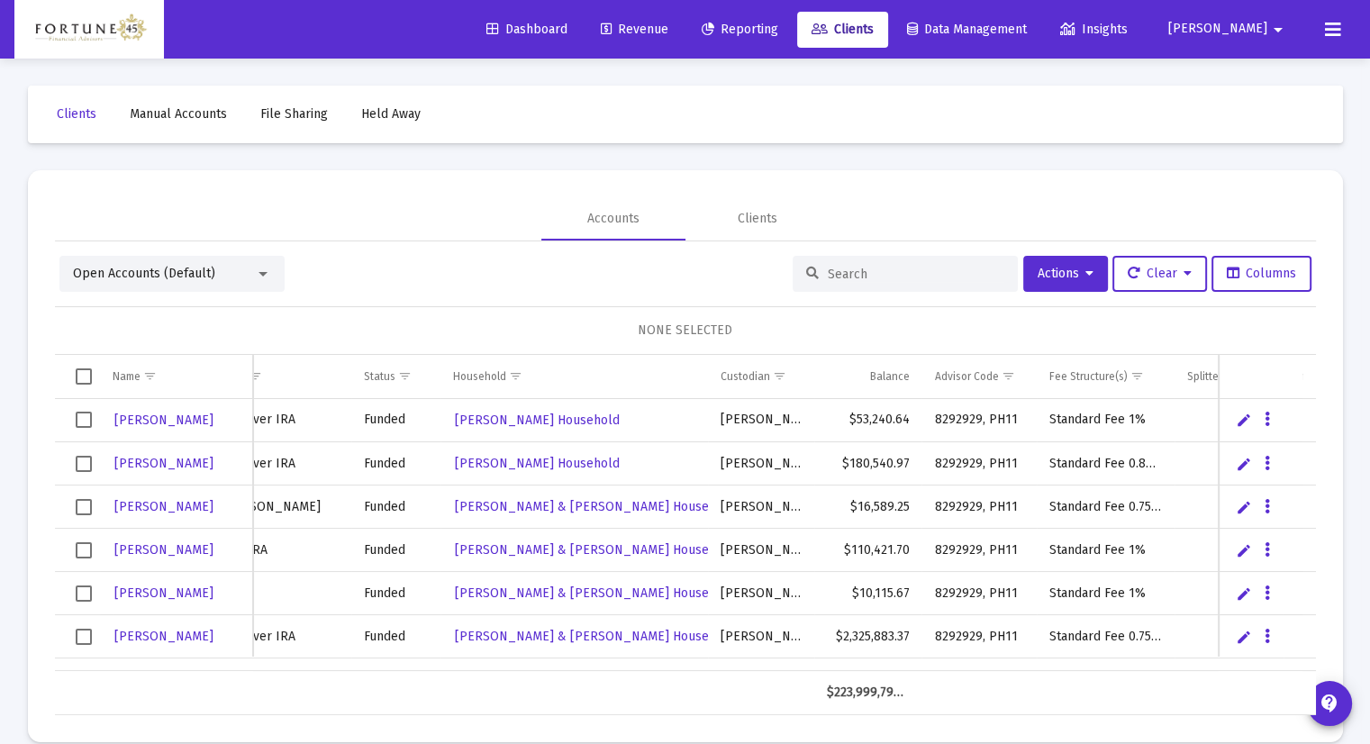
scroll to position [0, 175]
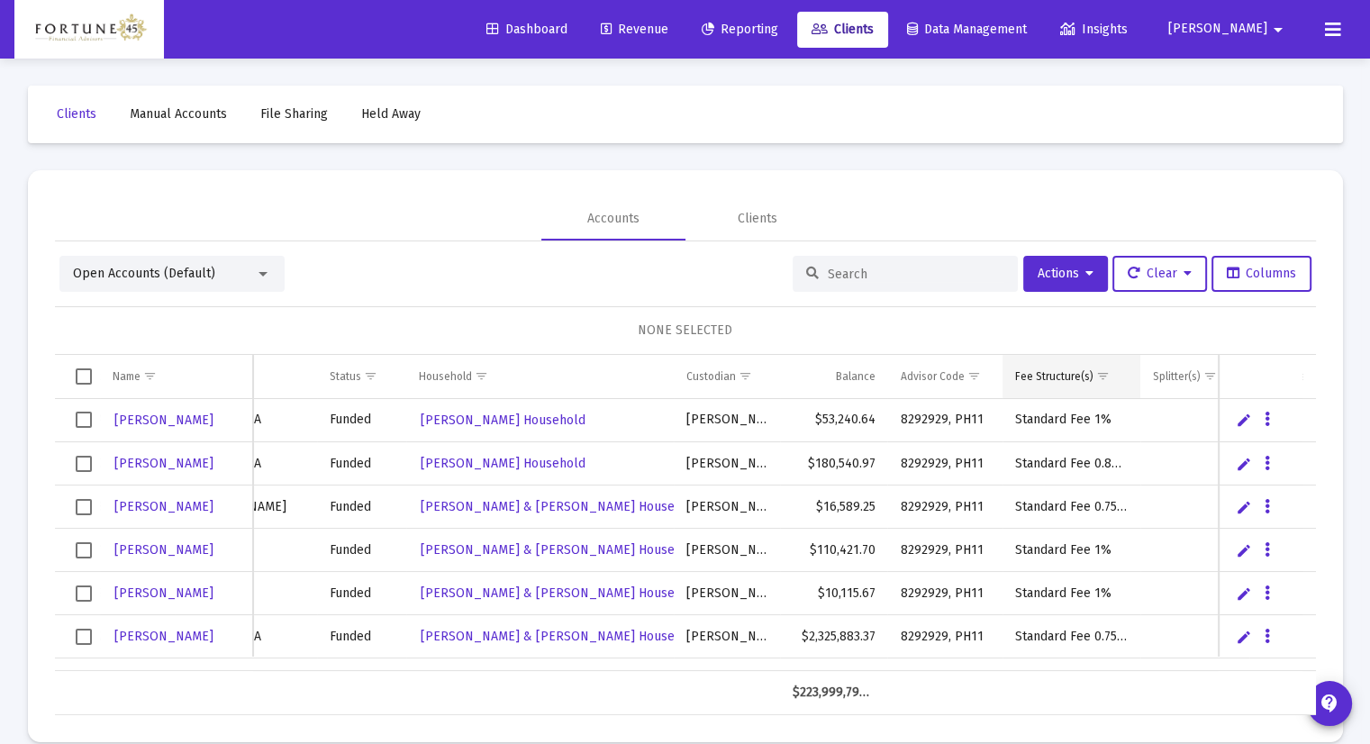
click at [1103, 369] on span "Show filter options for column 'Fee Structure(s)'" at bounding box center [1103, 376] width 14 height 14
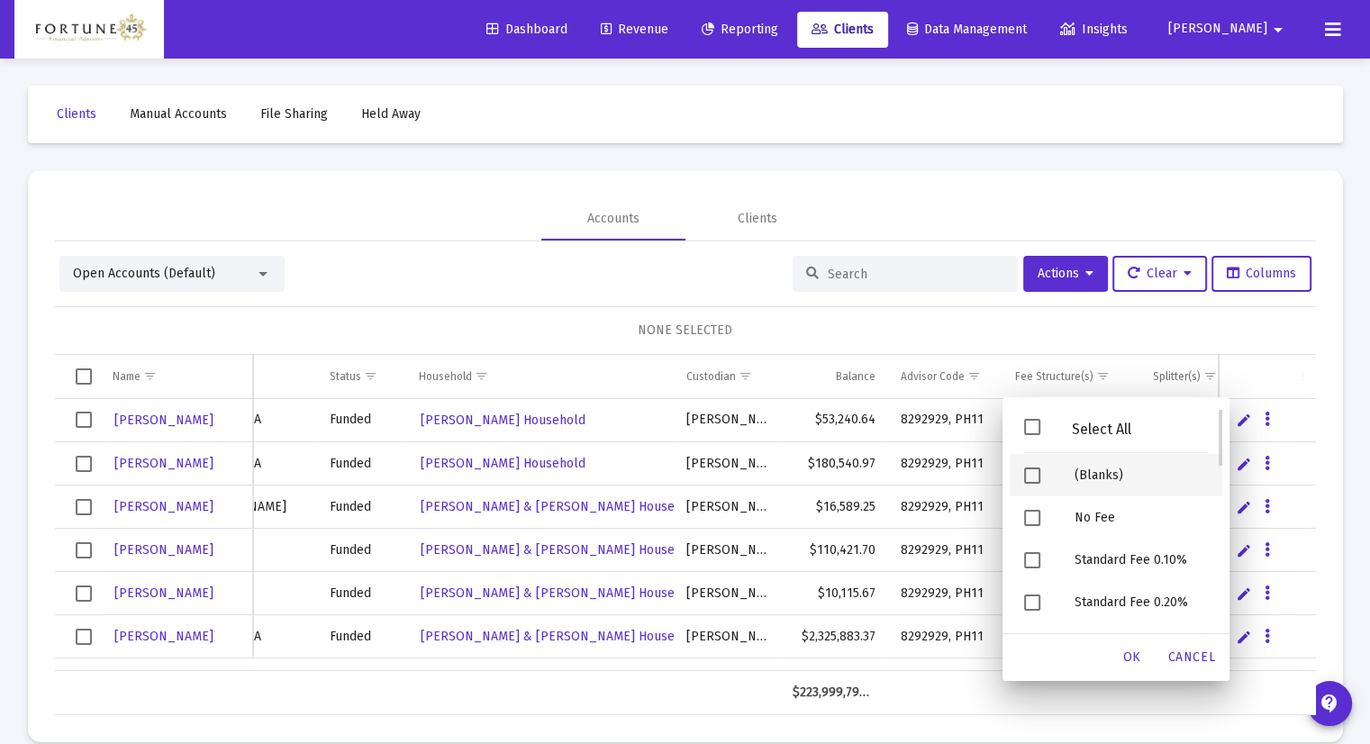
click at [1033, 472] on span "Filter options" at bounding box center [1032, 475] width 16 height 16
click at [1151, 666] on div "OK" at bounding box center [1132, 657] width 58 height 32
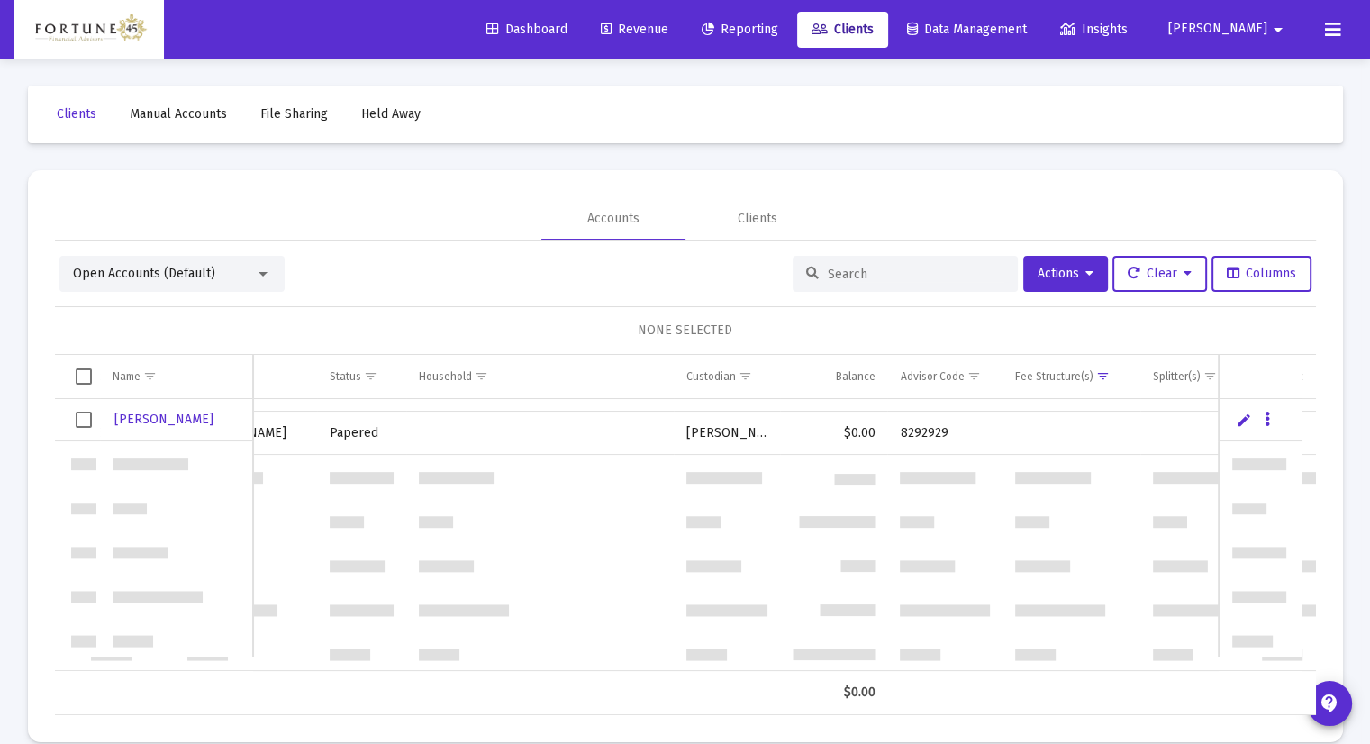
scroll to position [0, 0]
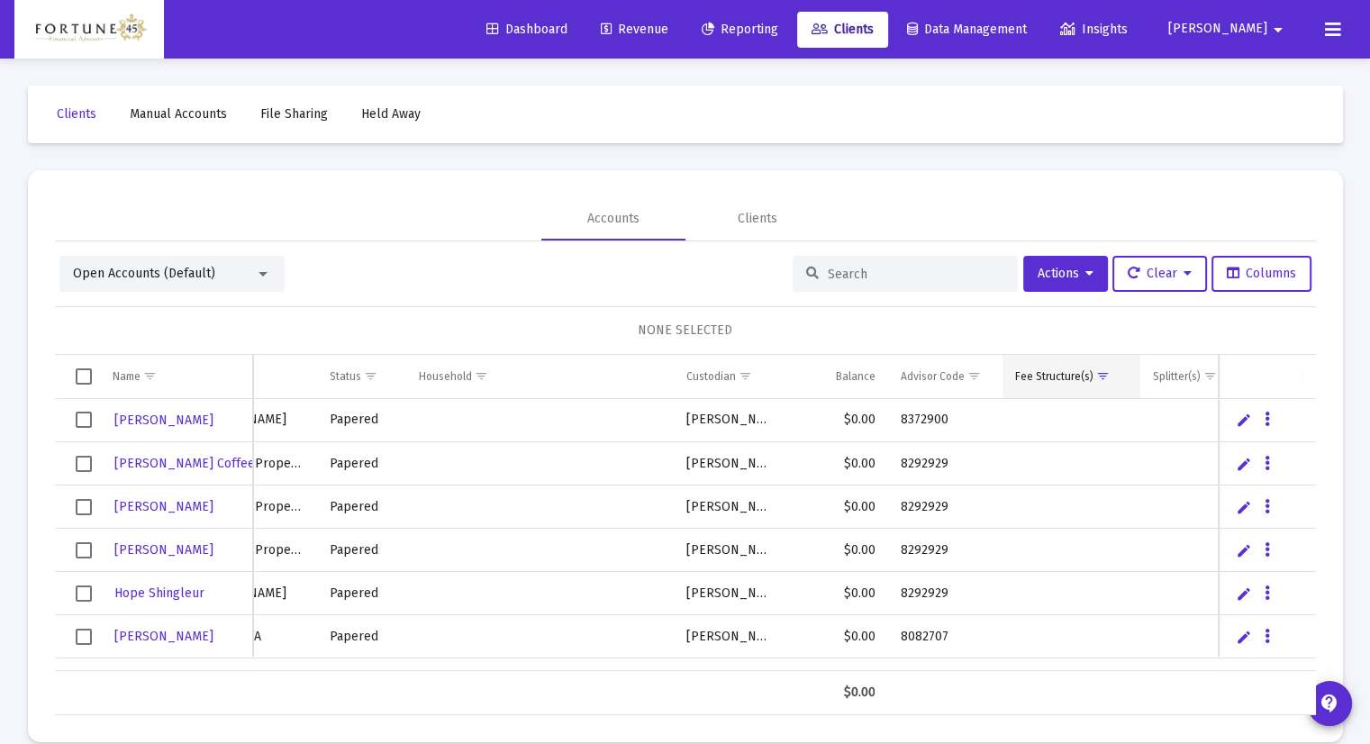
click at [1106, 373] on span "Show filter options for column 'Fee Structure(s)'" at bounding box center [1103, 376] width 14 height 14
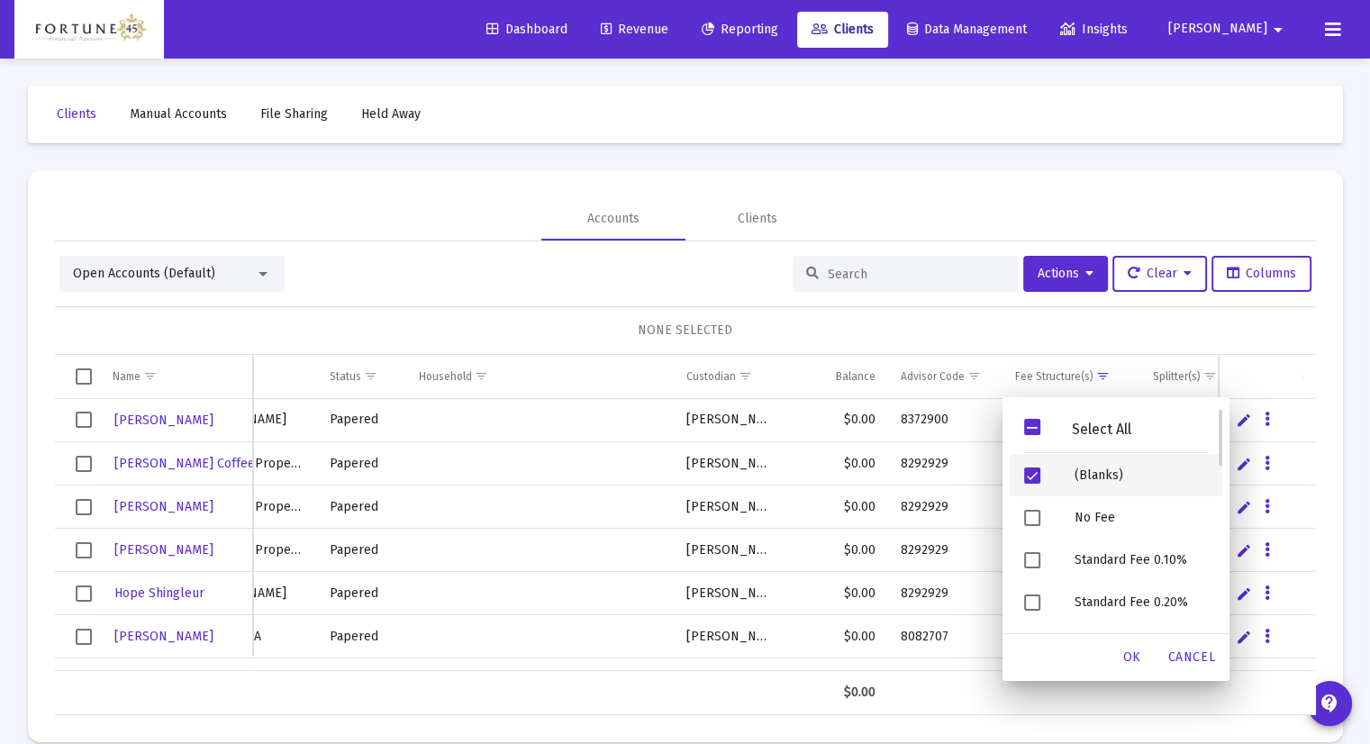
click at [1034, 475] on span "Filter options" at bounding box center [1032, 475] width 16 height 16
click at [1025, 420] on span "Filter options" at bounding box center [1032, 427] width 16 height 16
click at [1029, 419] on span "Filter options" at bounding box center [1032, 427] width 16 height 16
click at [1141, 661] on span "OK" at bounding box center [1132, 656] width 18 height 15
